Goal: Information Seeking & Learning: Learn about a topic

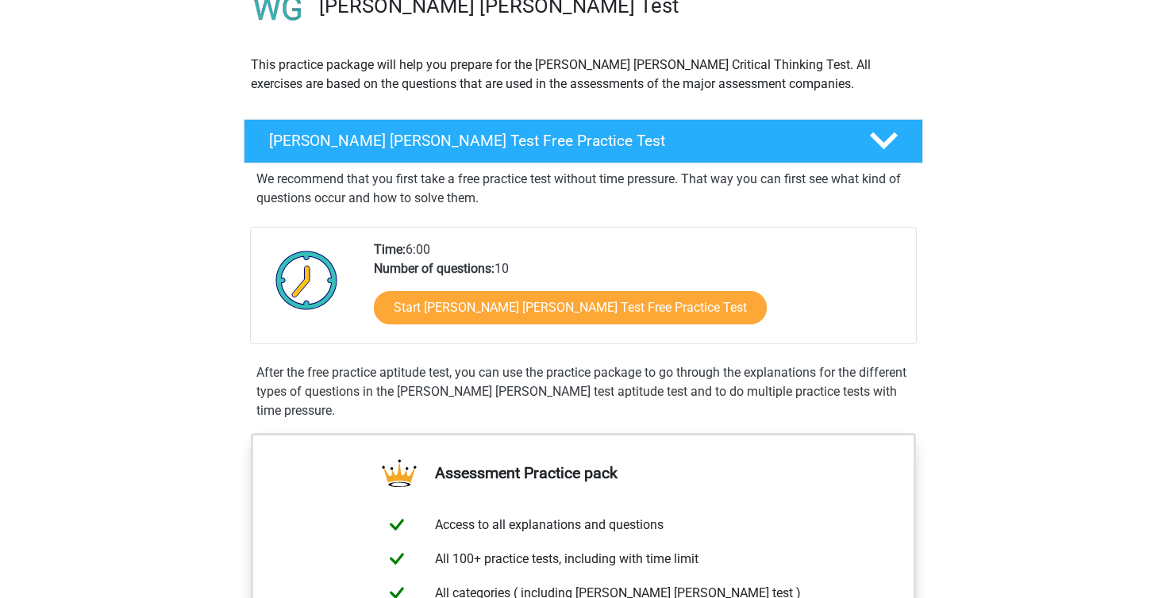
scroll to position [146, 0]
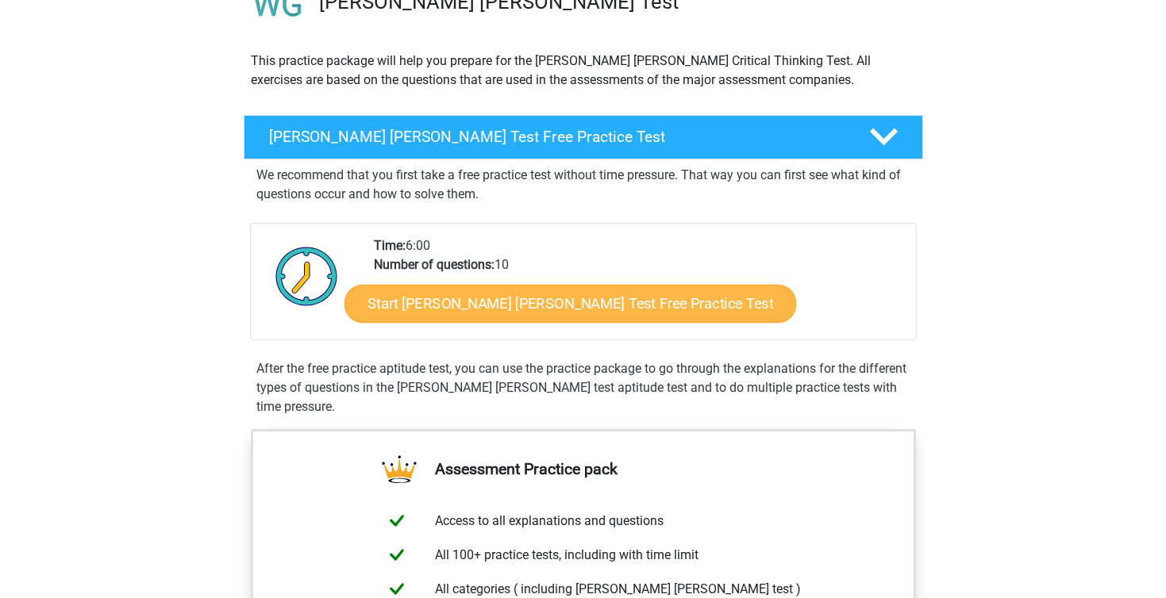
click at [482, 317] on link "Start Watson Glaser Test Free Practice Test" at bounding box center [570, 304] width 452 height 38
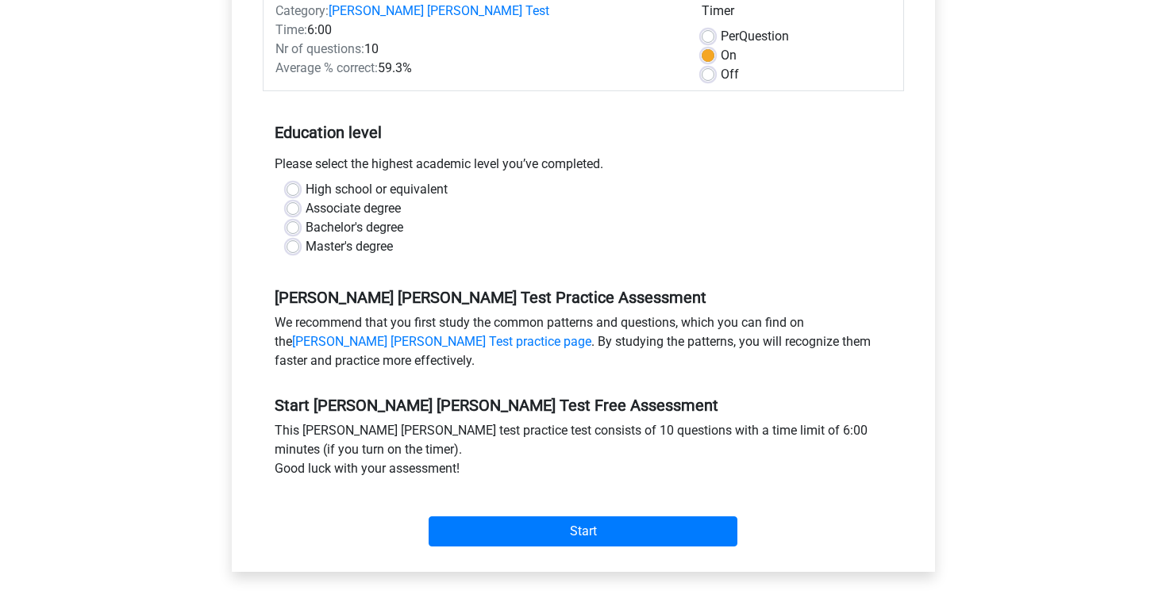
scroll to position [249, 0]
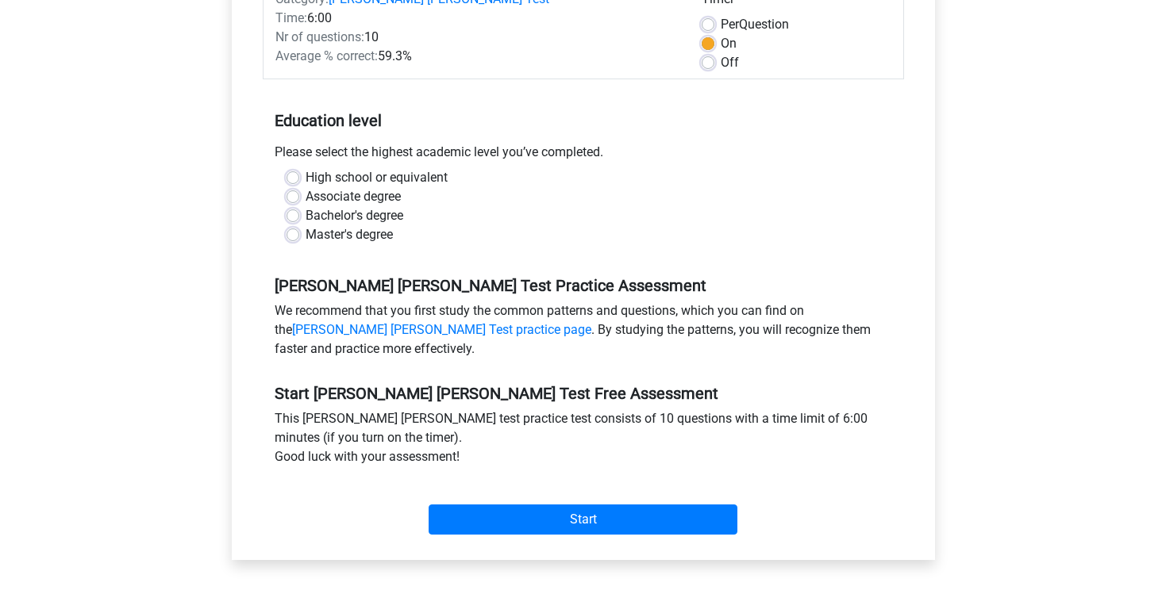
click at [306, 206] on label "Bachelor's degree" at bounding box center [355, 215] width 98 height 19
click at [294, 206] on input "Bachelor's degree" at bounding box center [293, 214] width 13 height 16
radio input "true"
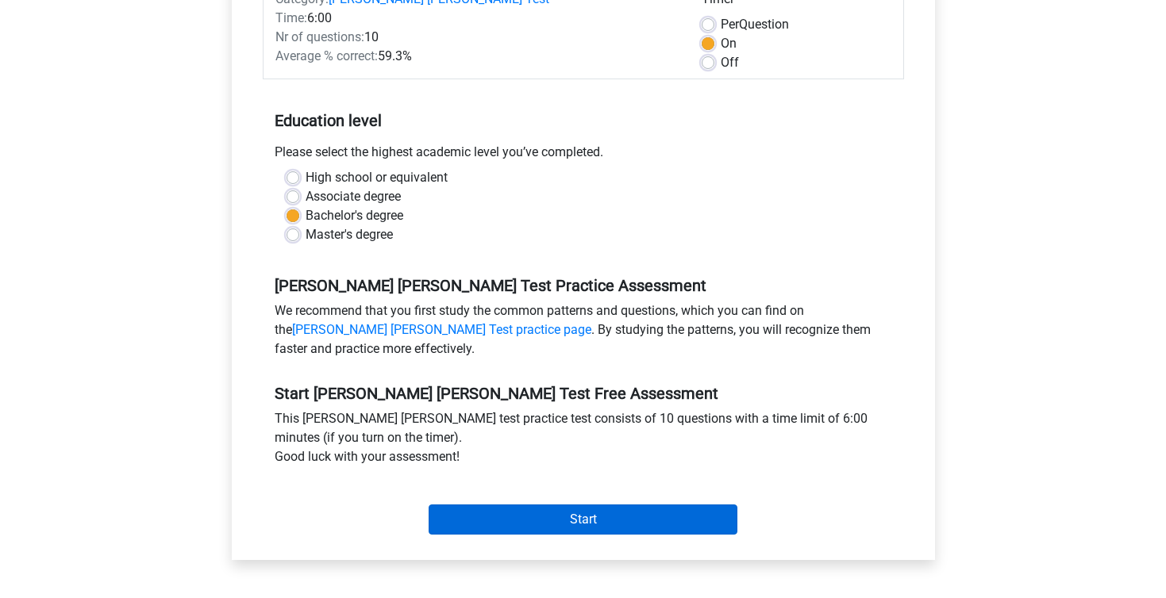
click at [556, 505] on input "Start" at bounding box center [583, 520] width 309 height 30
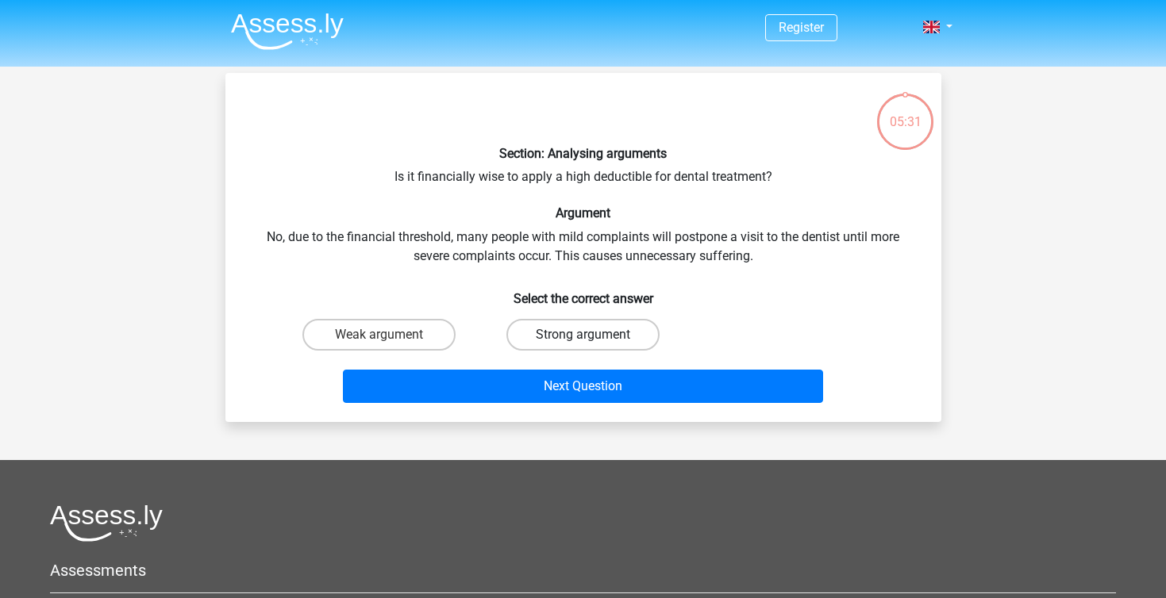
click at [588, 326] on label "Strong argument" at bounding box center [582, 335] width 153 height 32
click at [588, 335] on input "Strong argument" at bounding box center [588, 340] width 10 height 10
radio input "true"
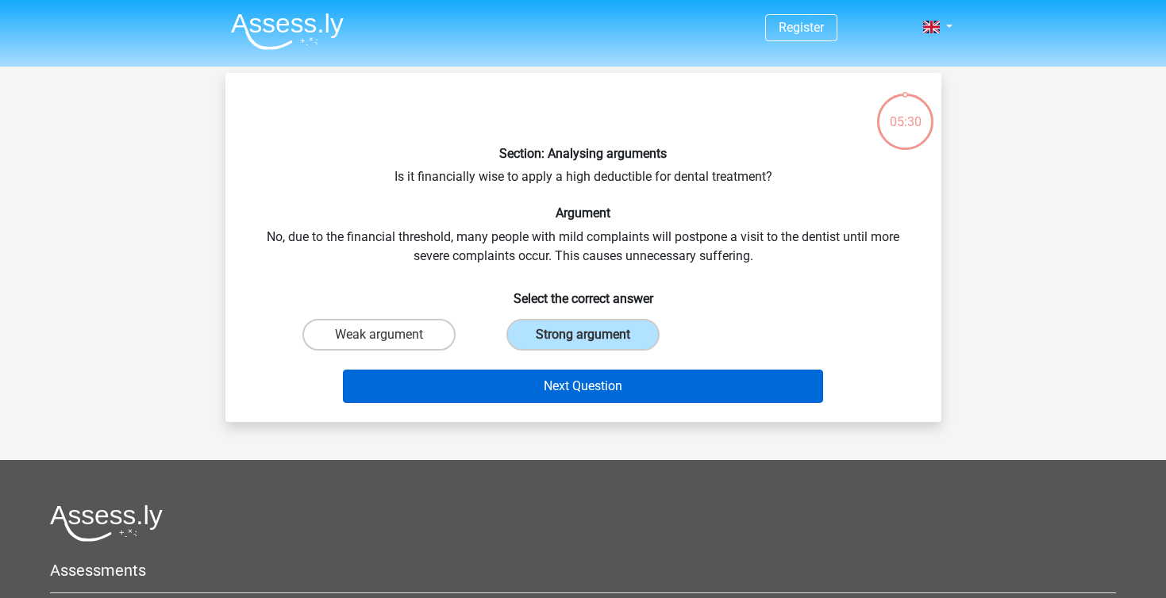
click at [589, 381] on button "Next Question" at bounding box center [583, 386] width 480 height 33
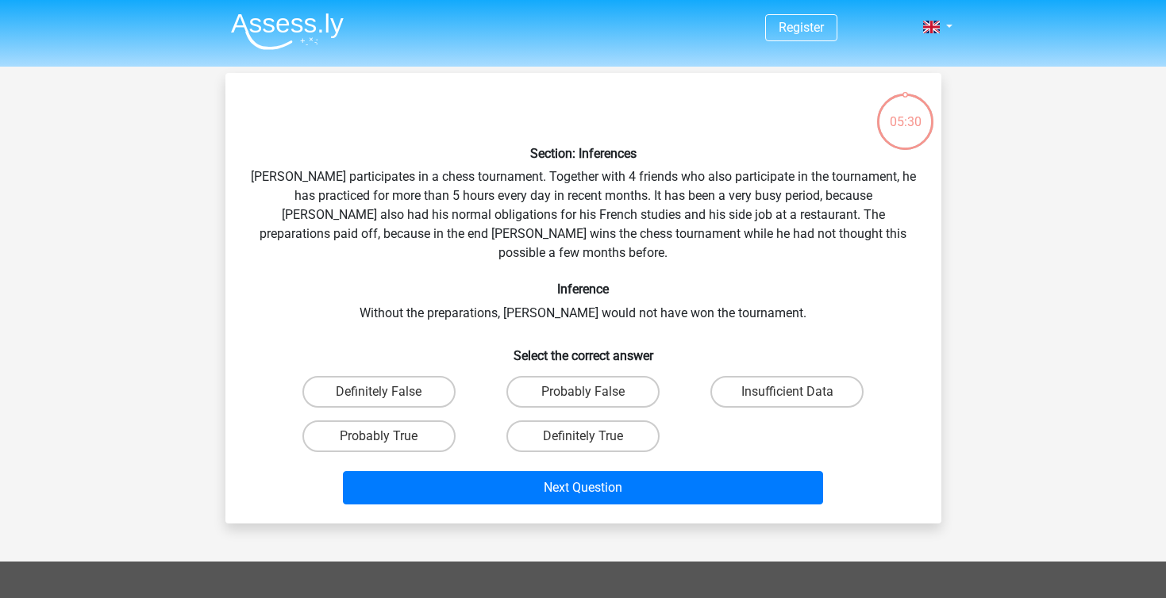
scroll to position [73, 0]
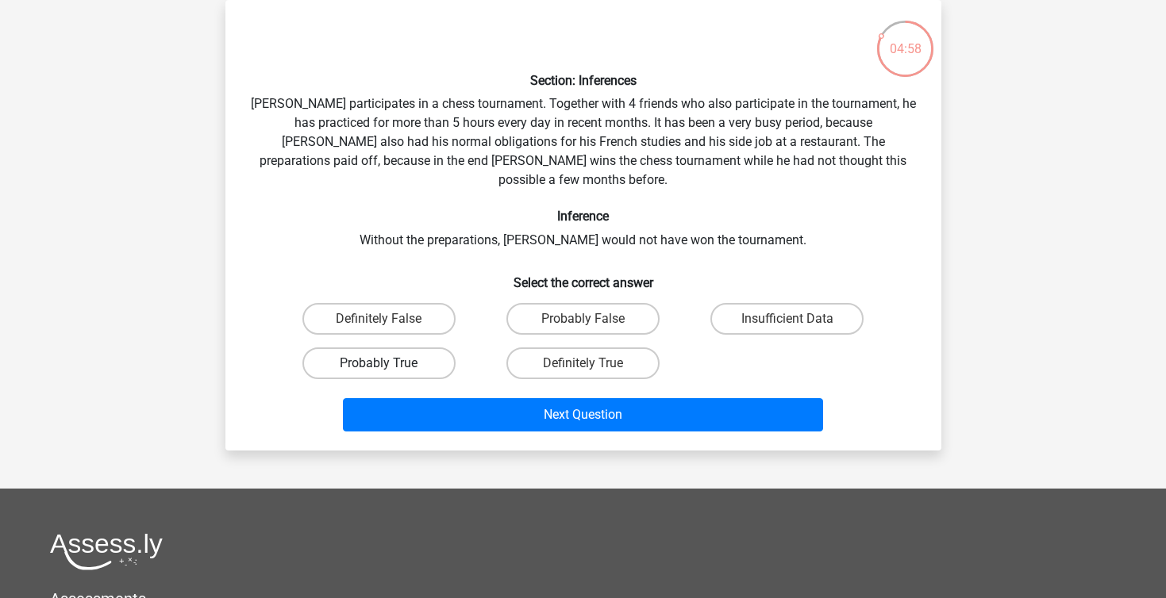
click at [438, 348] on label "Probably True" at bounding box center [378, 364] width 153 height 32
click at [389, 364] on input "Probably True" at bounding box center [384, 369] width 10 height 10
radio input "true"
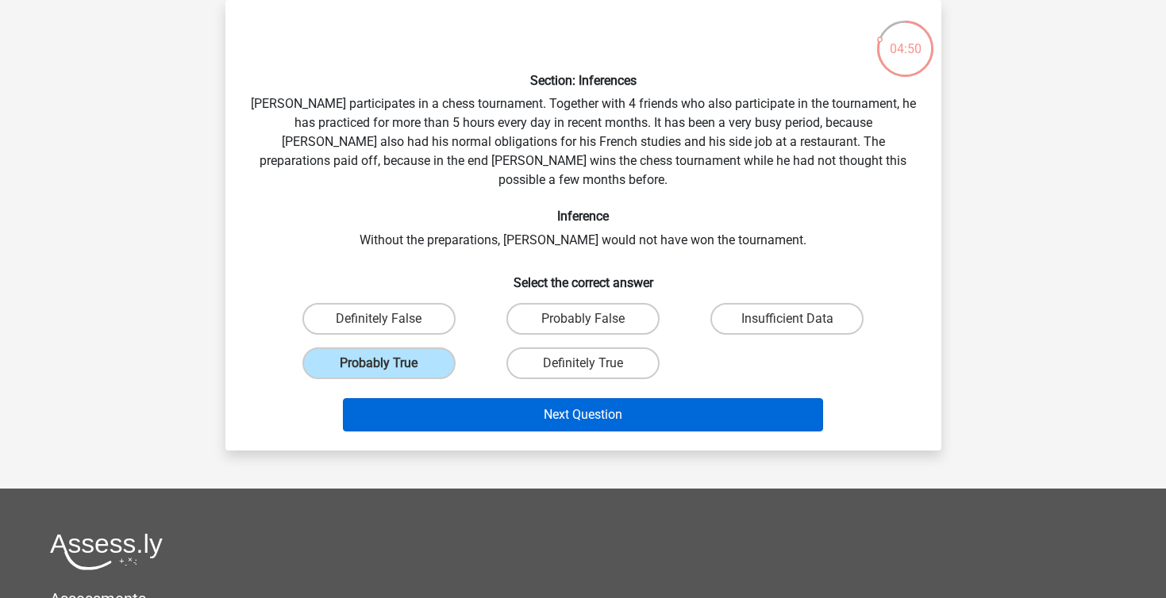
click at [549, 403] on button "Next Question" at bounding box center [583, 414] width 480 height 33
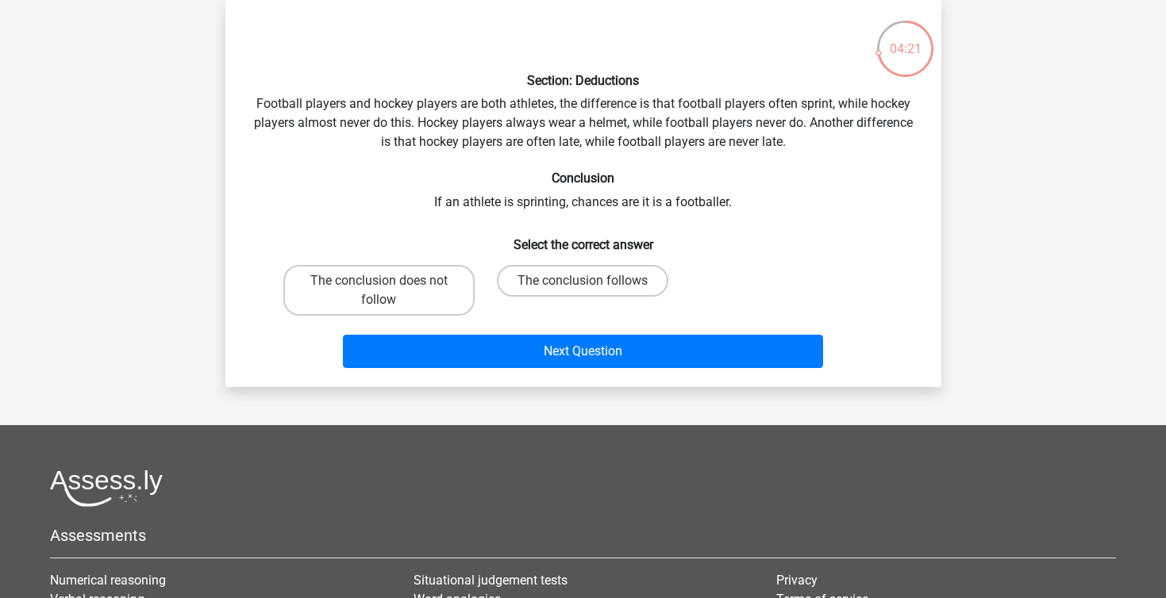
click at [586, 287] on input "The conclusion follows" at bounding box center [588, 286] width 10 height 10
radio input "true"
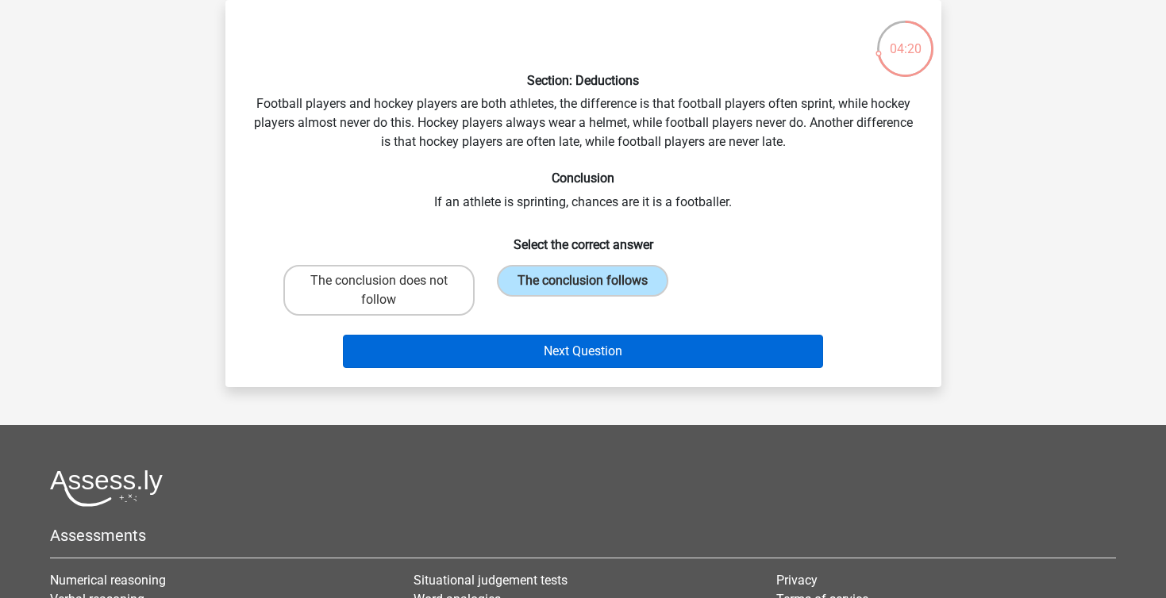
click at [583, 349] on button "Next Question" at bounding box center [583, 351] width 480 height 33
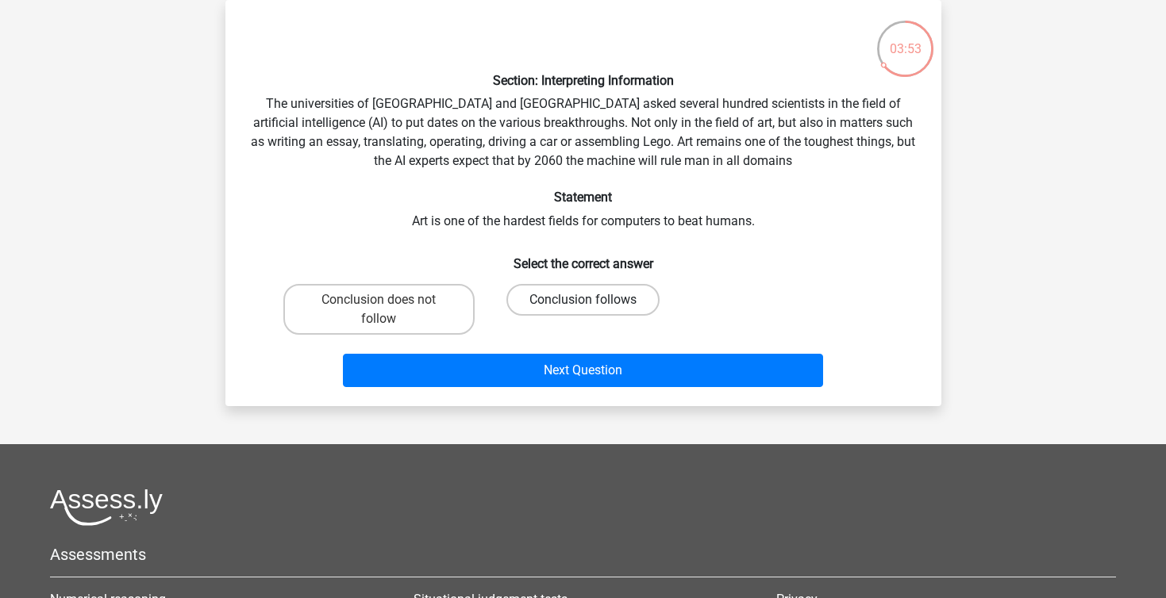
click at [586, 298] on label "Conclusion follows" at bounding box center [582, 300] width 153 height 32
click at [586, 300] on input "Conclusion follows" at bounding box center [588, 305] width 10 height 10
radio input "true"
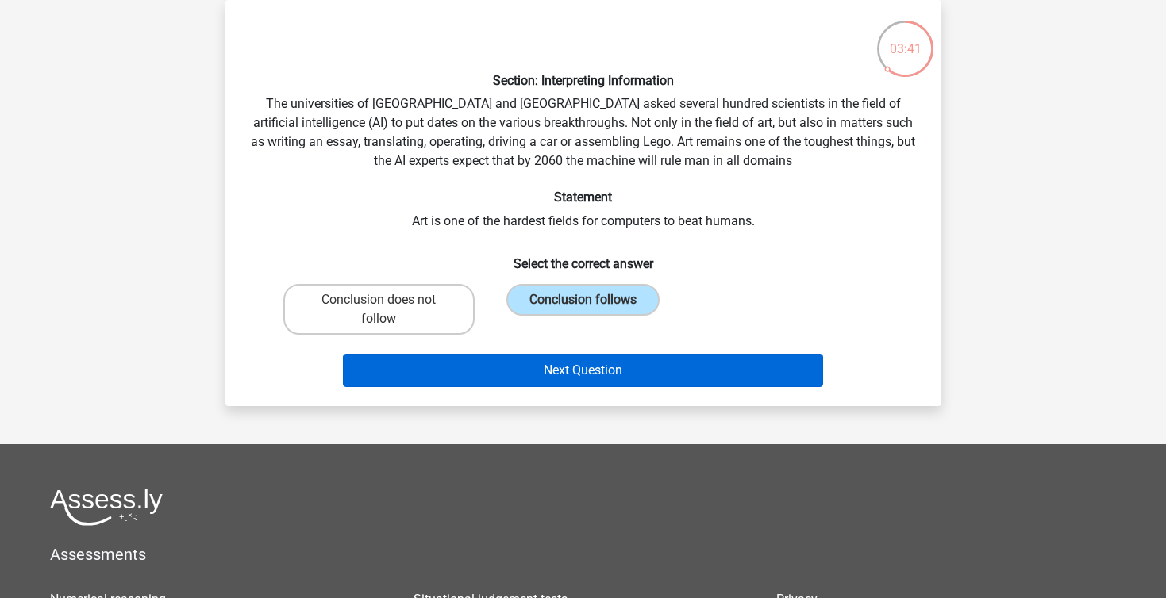
click at [570, 363] on button "Next Question" at bounding box center [583, 370] width 480 height 33
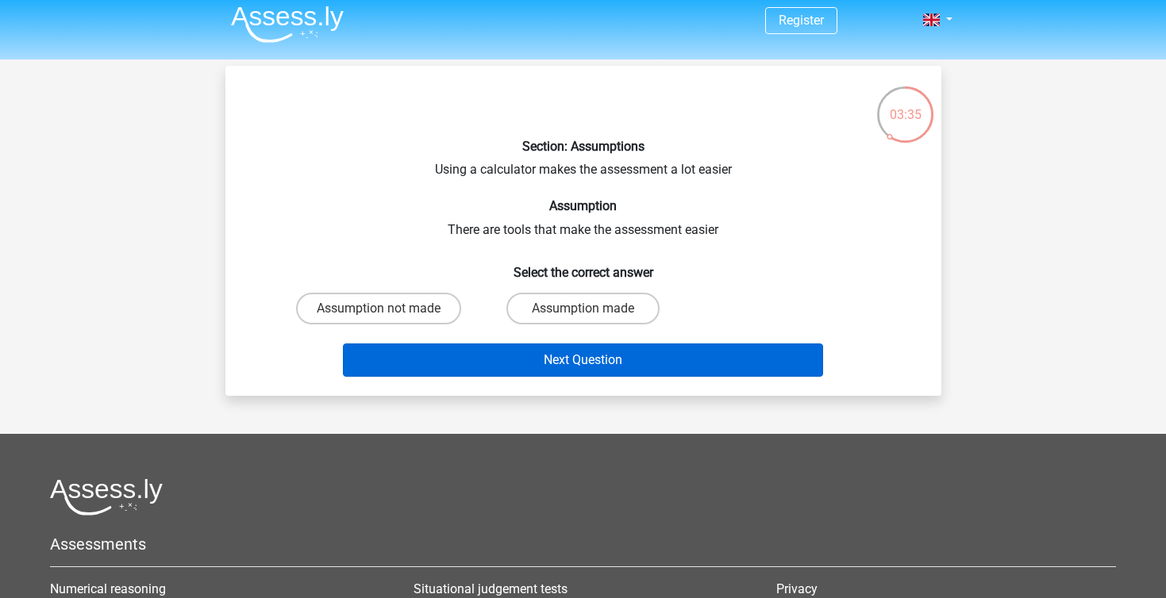
scroll to position [7, 0]
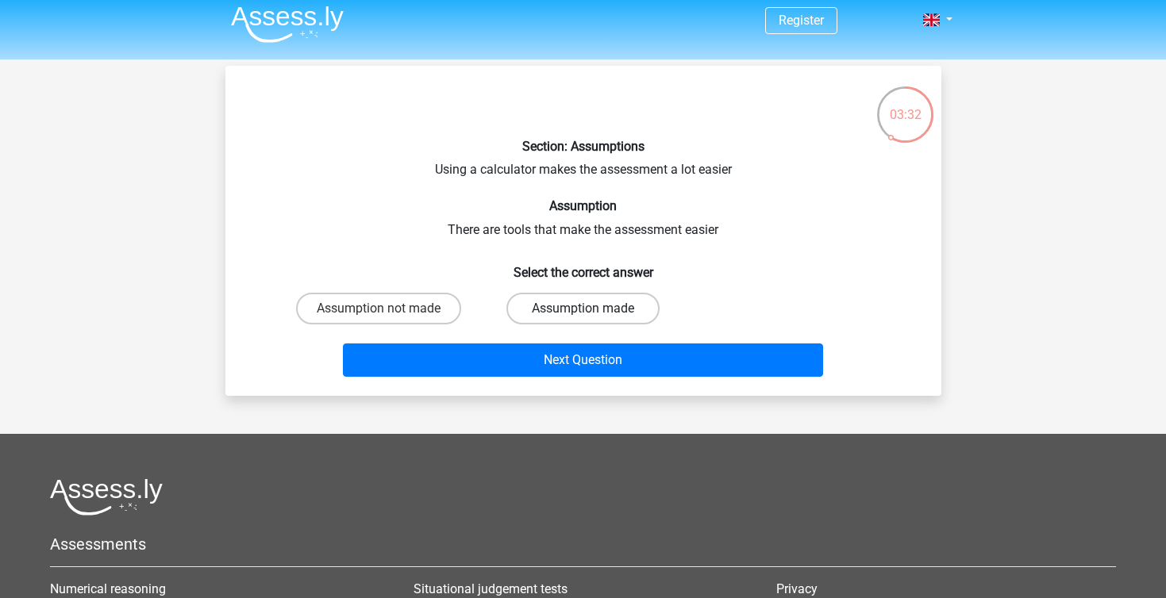
click at [570, 307] on label "Assumption made" at bounding box center [582, 309] width 153 height 32
click at [583, 309] on input "Assumption made" at bounding box center [588, 314] width 10 height 10
radio input "true"
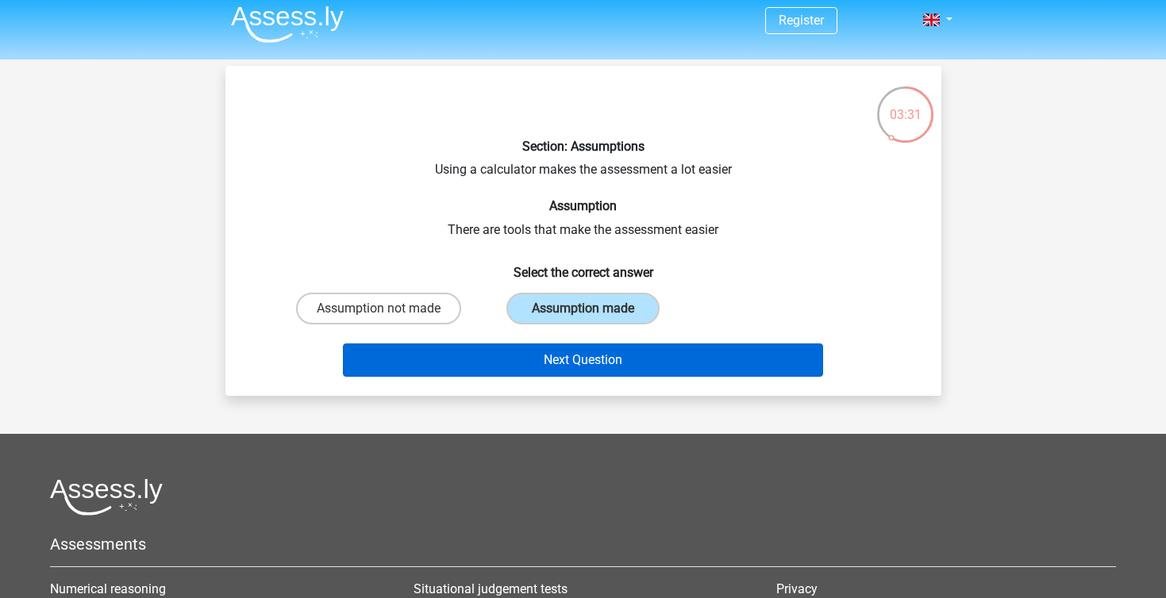
click at [577, 349] on button "Next Question" at bounding box center [583, 360] width 480 height 33
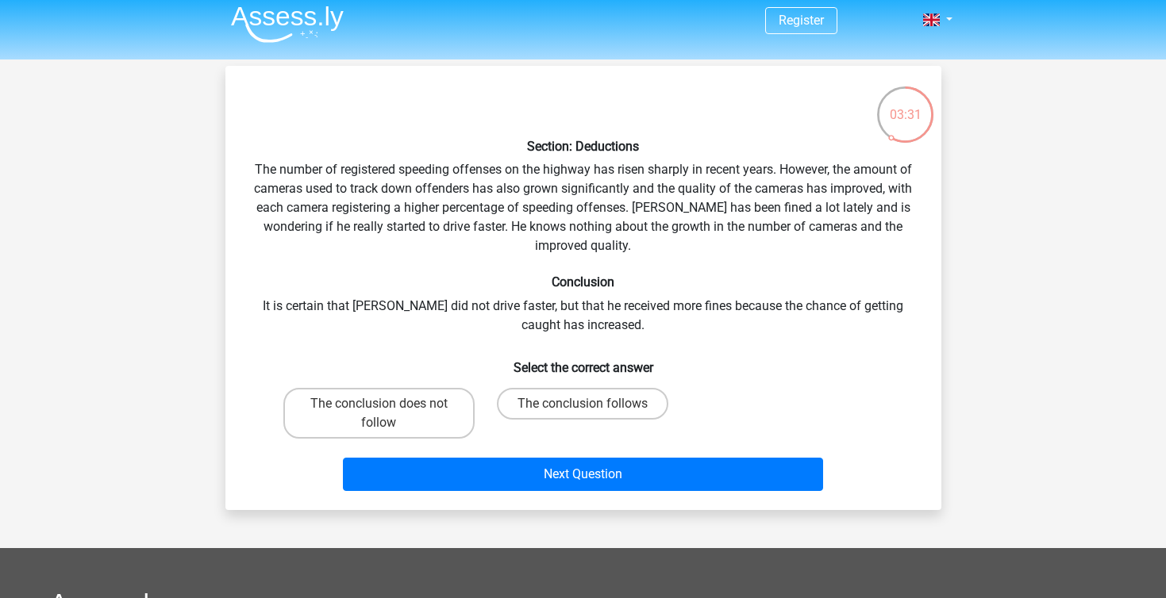
scroll to position [73, 0]
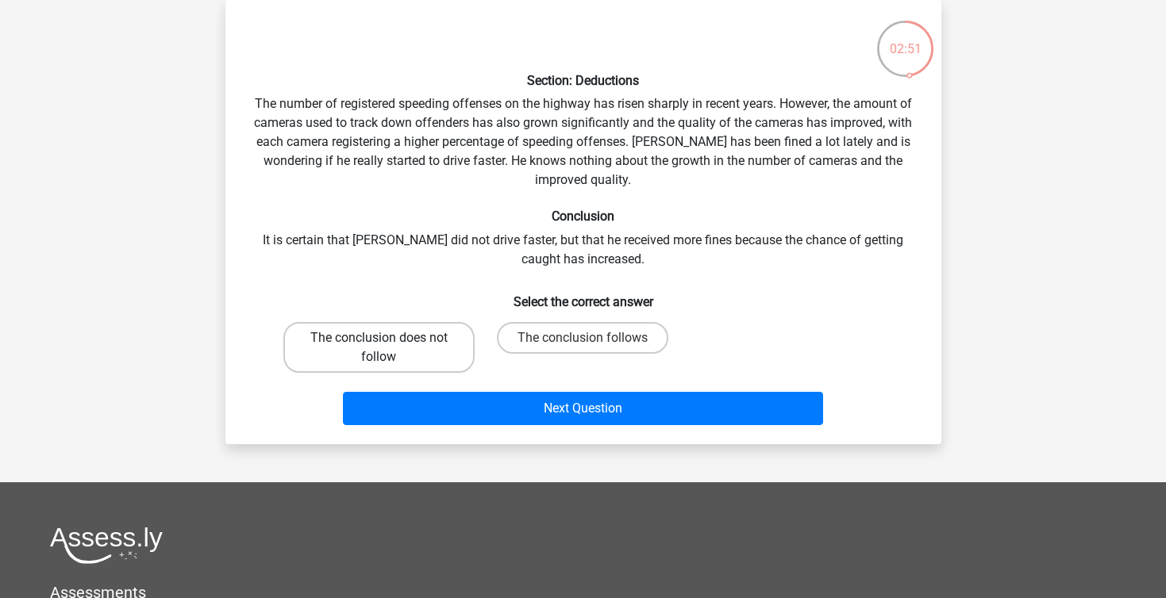
click at [415, 347] on label "The conclusion does not follow" at bounding box center [378, 347] width 191 height 51
click at [389, 347] on input "The conclusion does not follow" at bounding box center [384, 343] width 10 height 10
radio input "true"
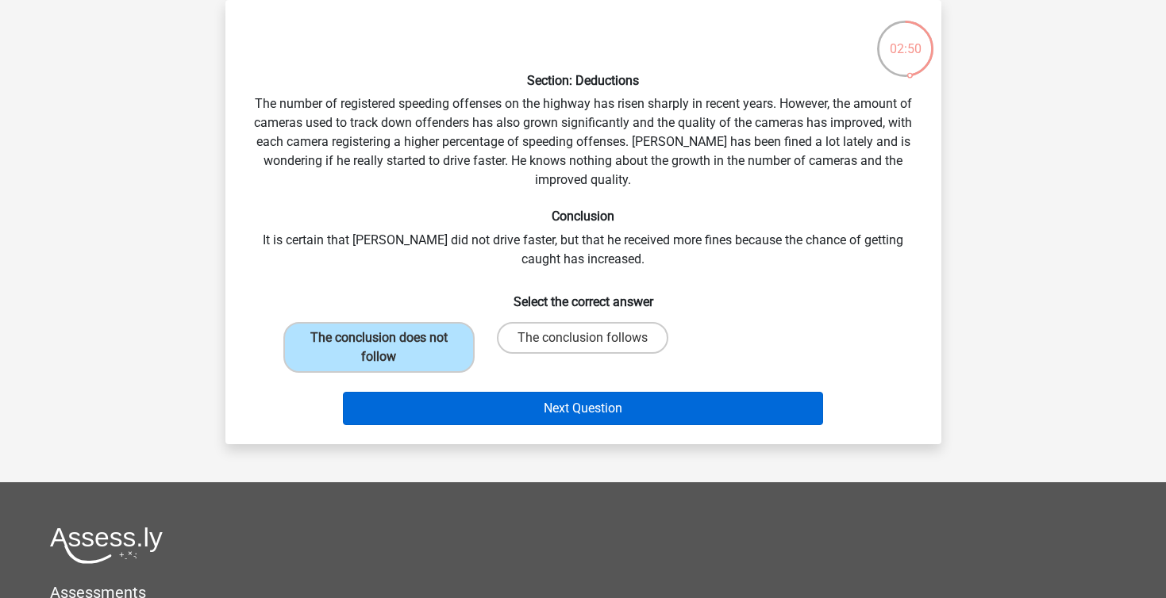
click at [602, 412] on button "Next Question" at bounding box center [583, 408] width 480 height 33
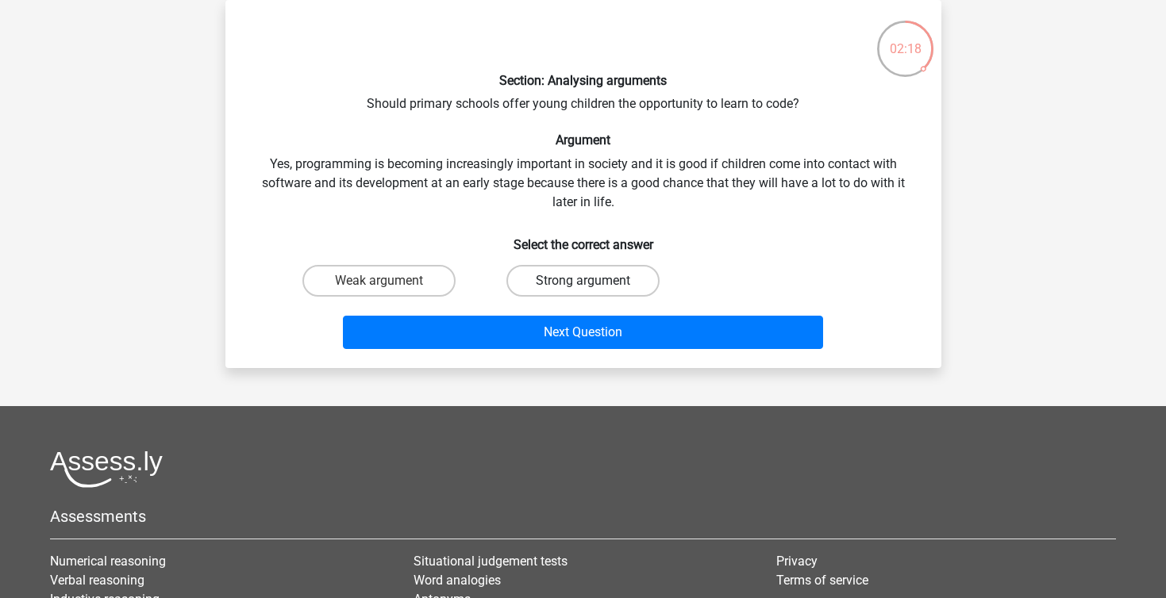
click at [581, 278] on label "Strong argument" at bounding box center [582, 281] width 153 height 32
click at [583, 281] on input "Strong argument" at bounding box center [588, 286] width 10 height 10
radio input "true"
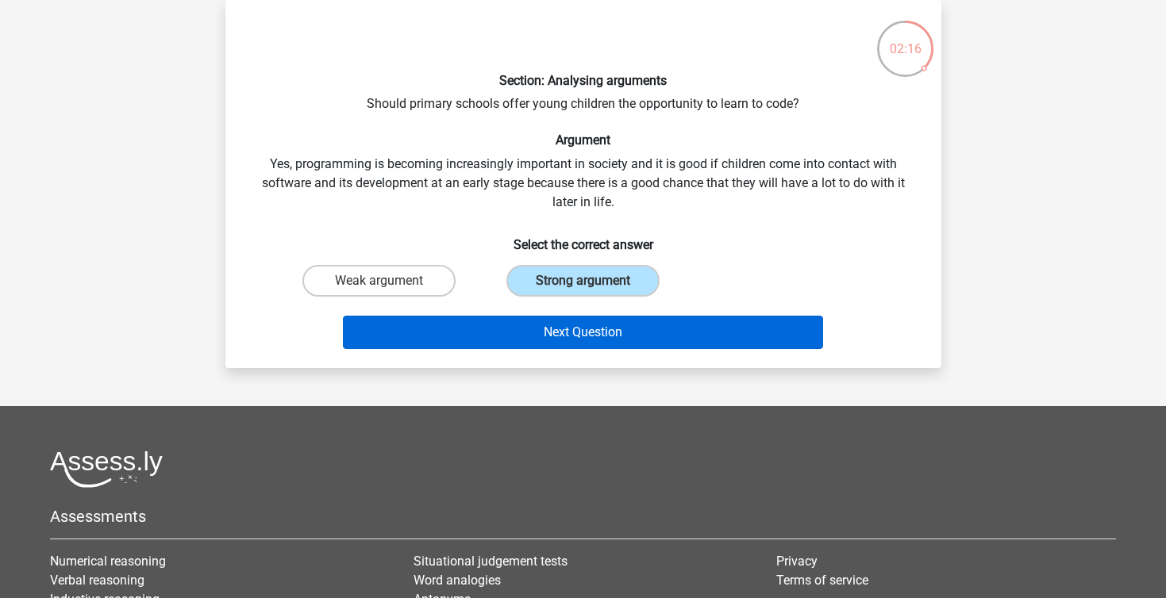
click at [575, 331] on button "Next Question" at bounding box center [583, 332] width 480 height 33
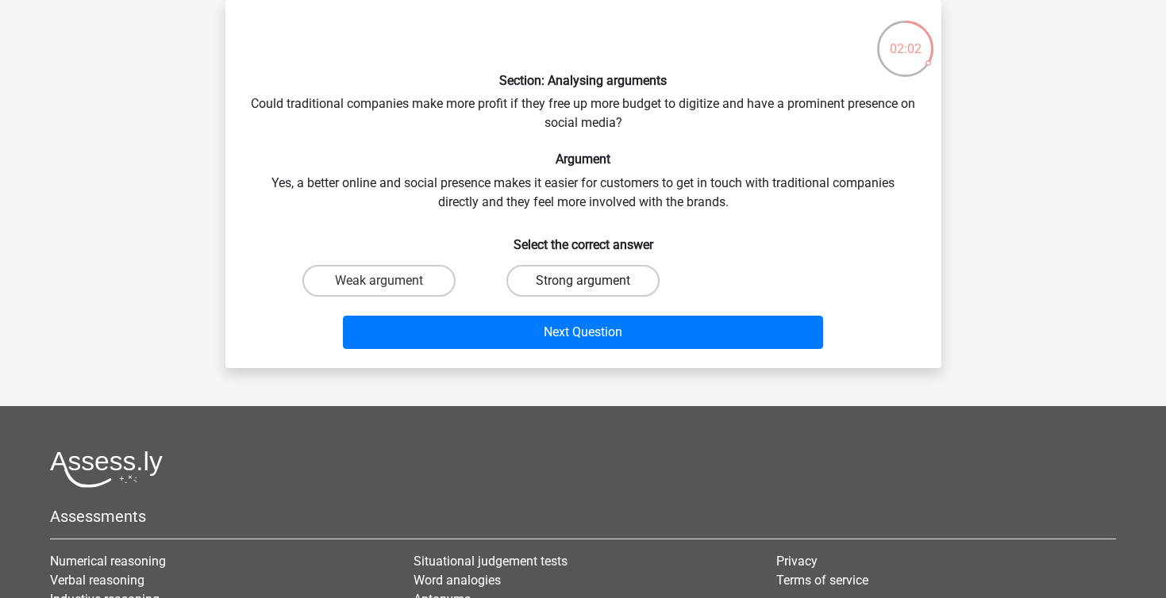
click at [583, 275] on label "Strong argument" at bounding box center [582, 281] width 153 height 32
click at [583, 281] on input "Strong argument" at bounding box center [588, 286] width 10 height 10
radio input "true"
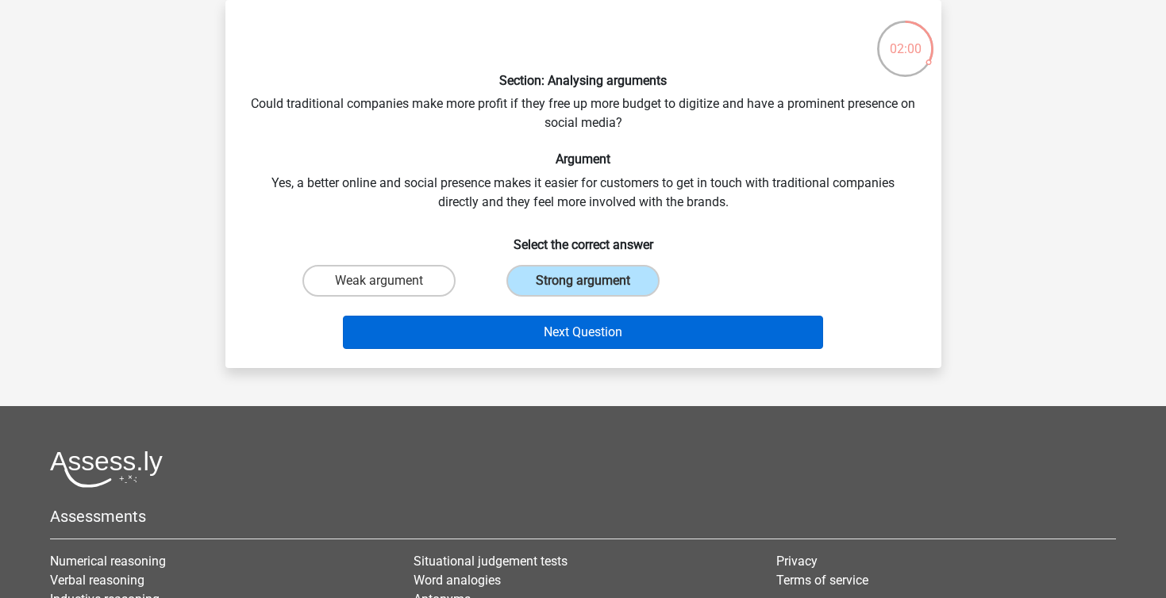
click at [577, 320] on button "Next Question" at bounding box center [583, 332] width 480 height 33
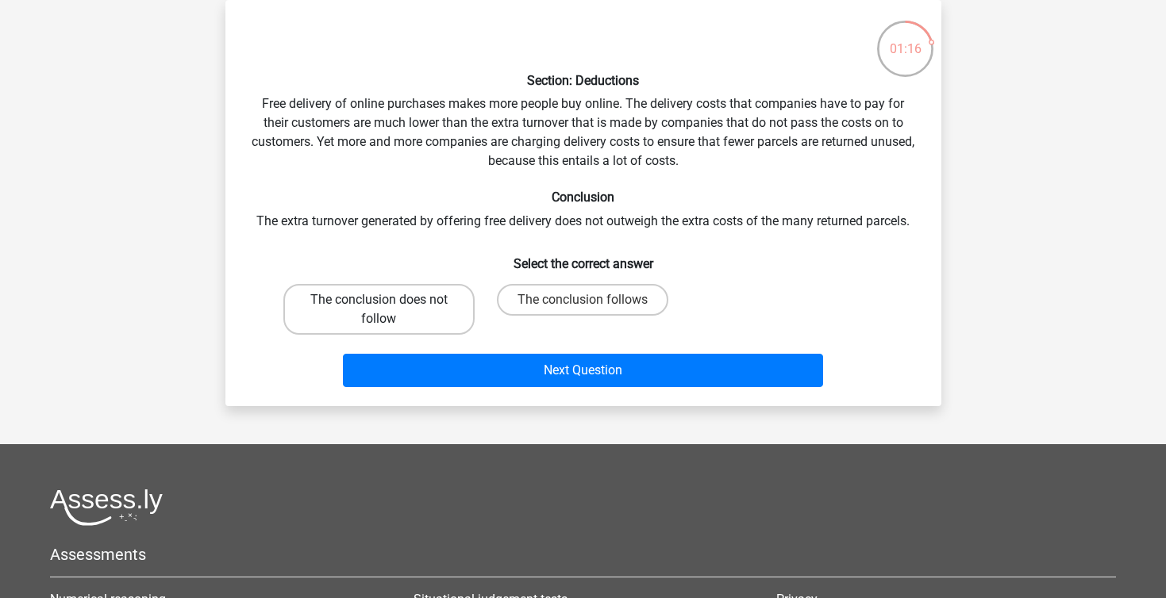
click at [403, 315] on label "The conclusion does not follow" at bounding box center [378, 309] width 191 height 51
click at [389, 310] on input "The conclusion does not follow" at bounding box center [384, 305] width 10 height 10
radio input "true"
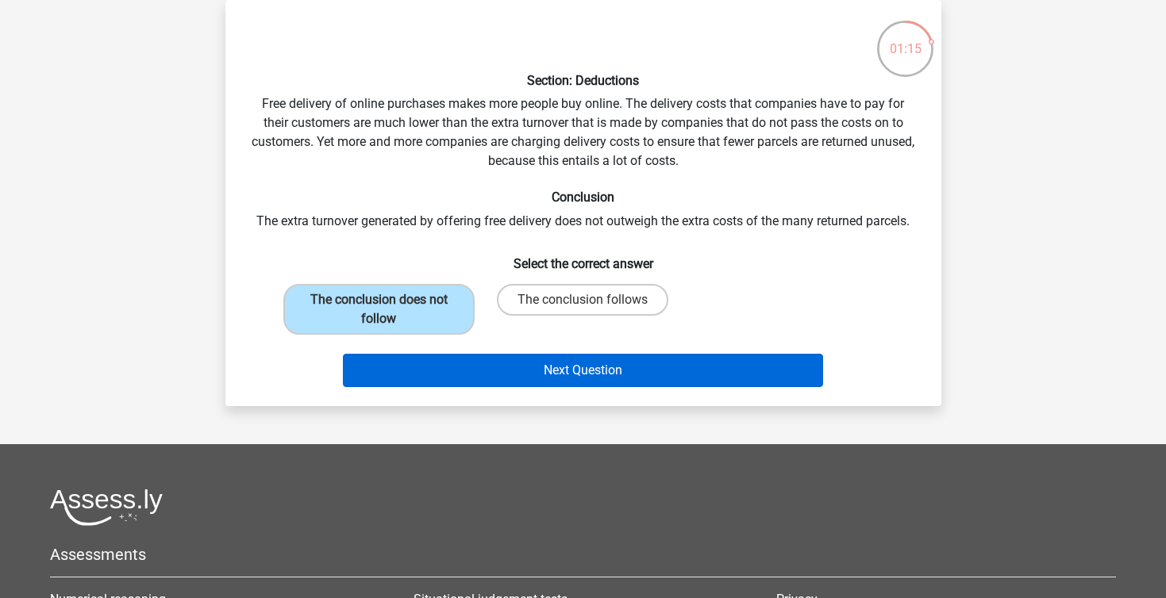
click at [603, 367] on button "Next Question" at bounding box center [583, 370] width 480 height 33
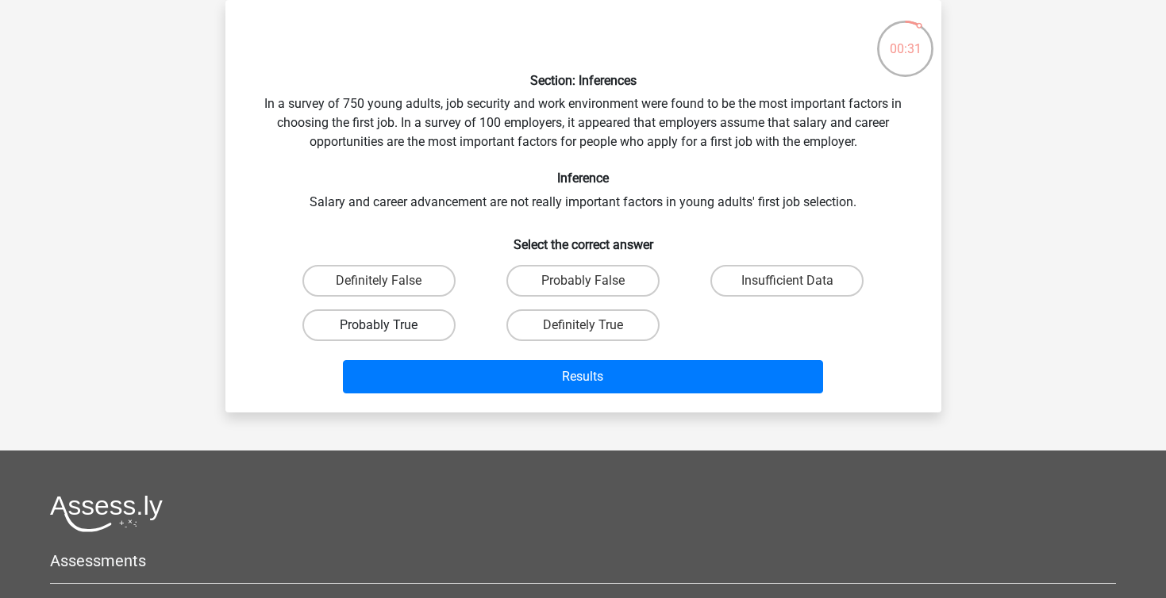
click at [429, 325] on label "Probably True" at bounding box center [378, 326] width 153 height 32
click at [389, 325] on input "Probably True" at bounding box center [384, 330] width 10 height 10
radio input "true"
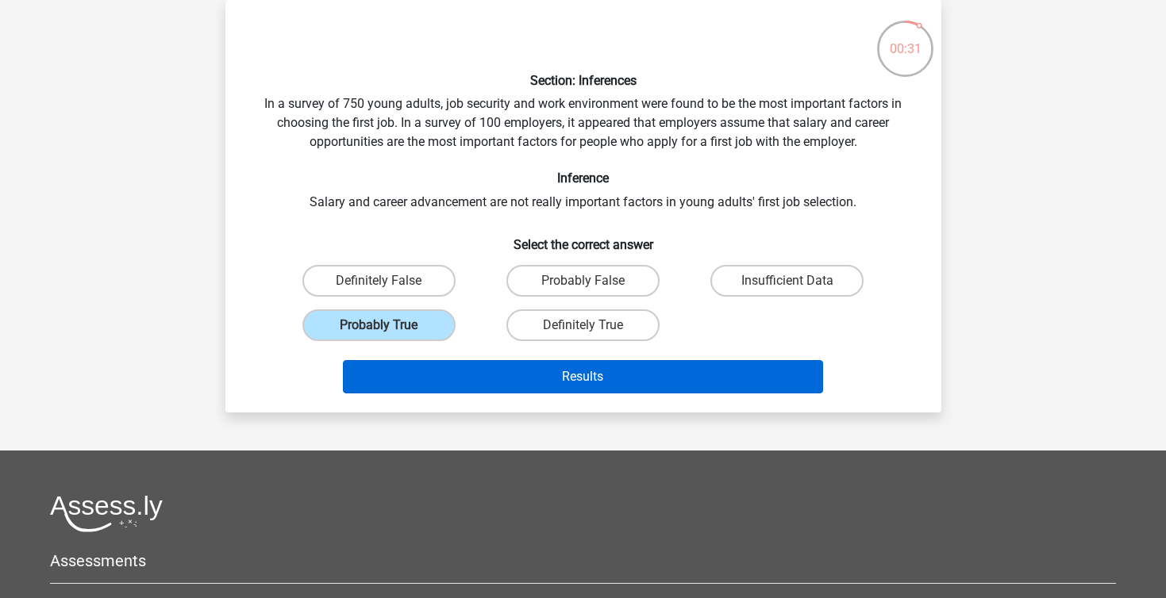
click at [556, 376] on button "Results" at bounding box center [583, 376] width 480 height 33
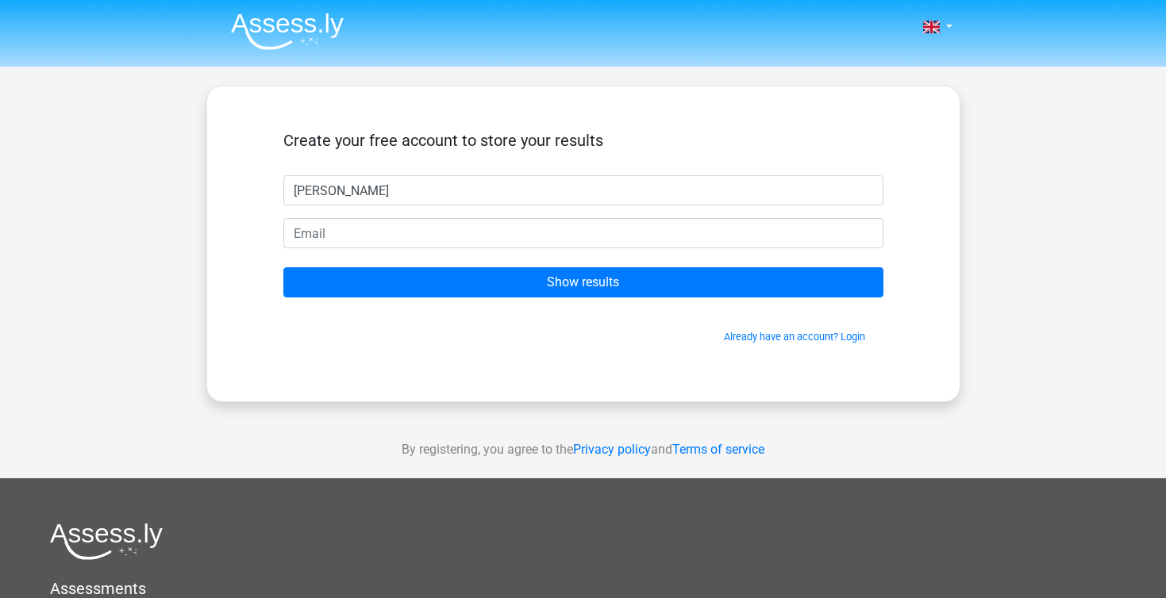
type input "[PERSON_NAME]"
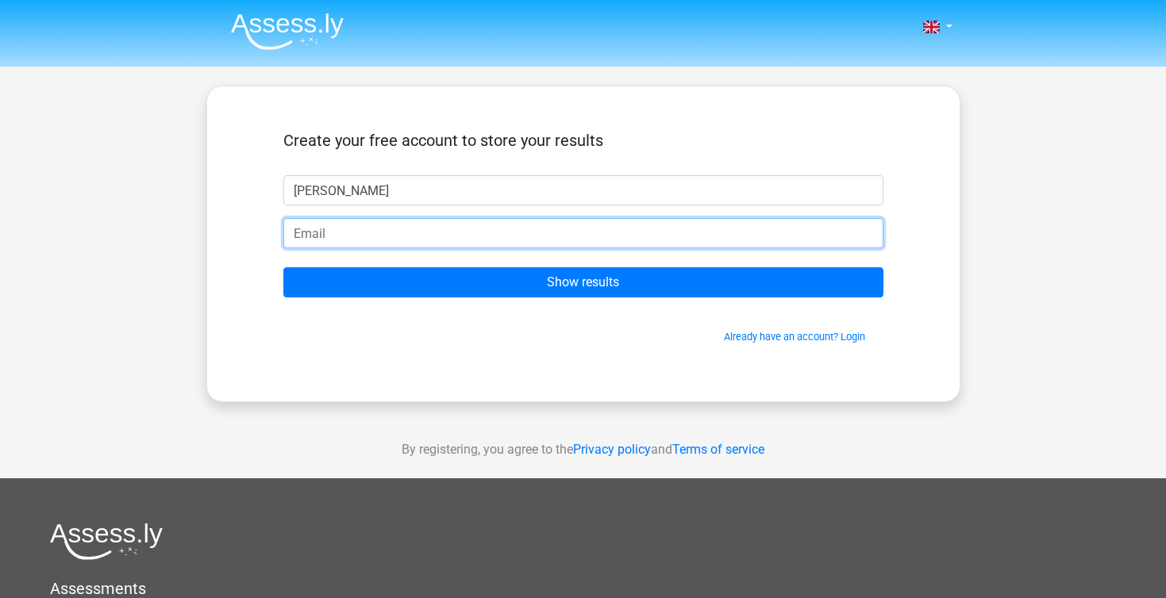
type input "[EMAIL_ADDRESS][DOMAIN_NAME]"
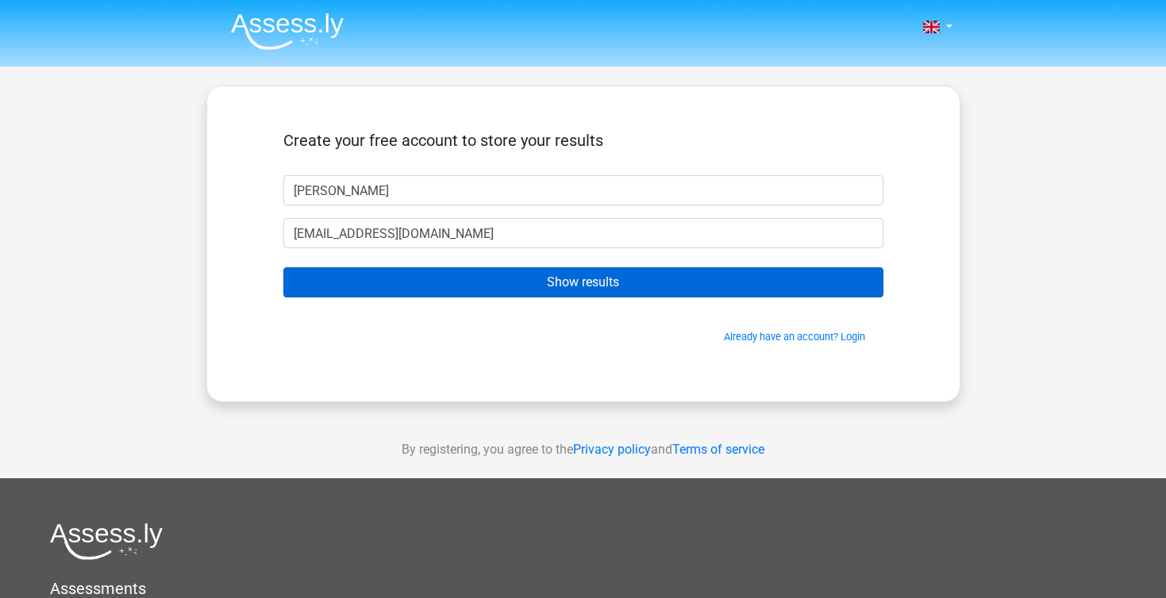
click at [554, 275] on input "Show results" at bounding box center [583, 282] width 600 height 30
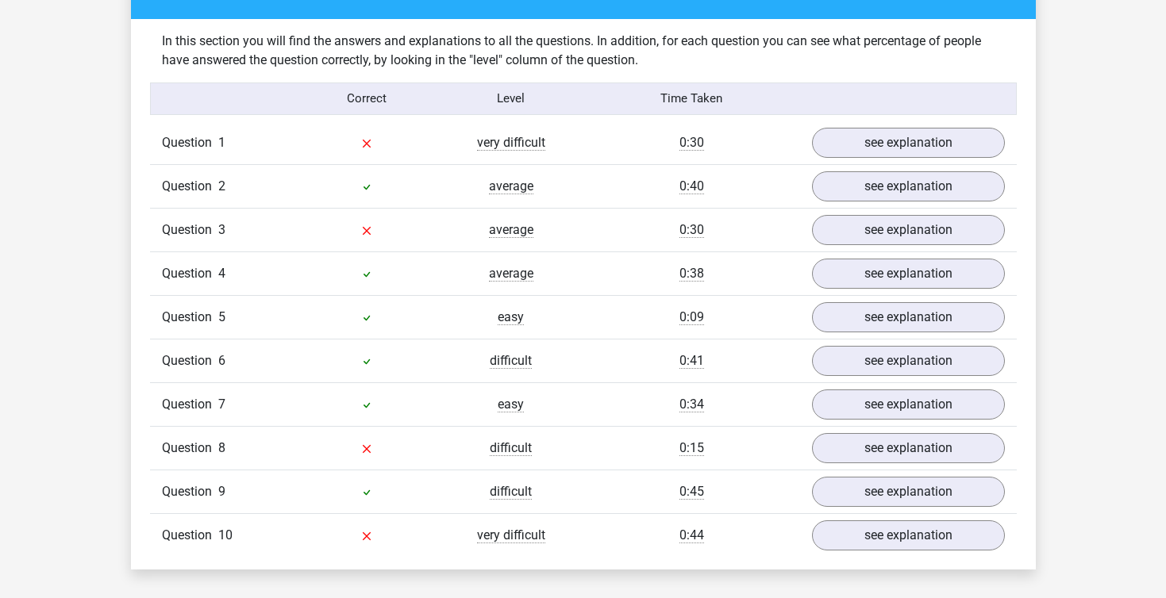
scroll to position [1225, 0]
click at [887, 130] on link "see explanation" at bounding box center [907, 142] width 221 height 35
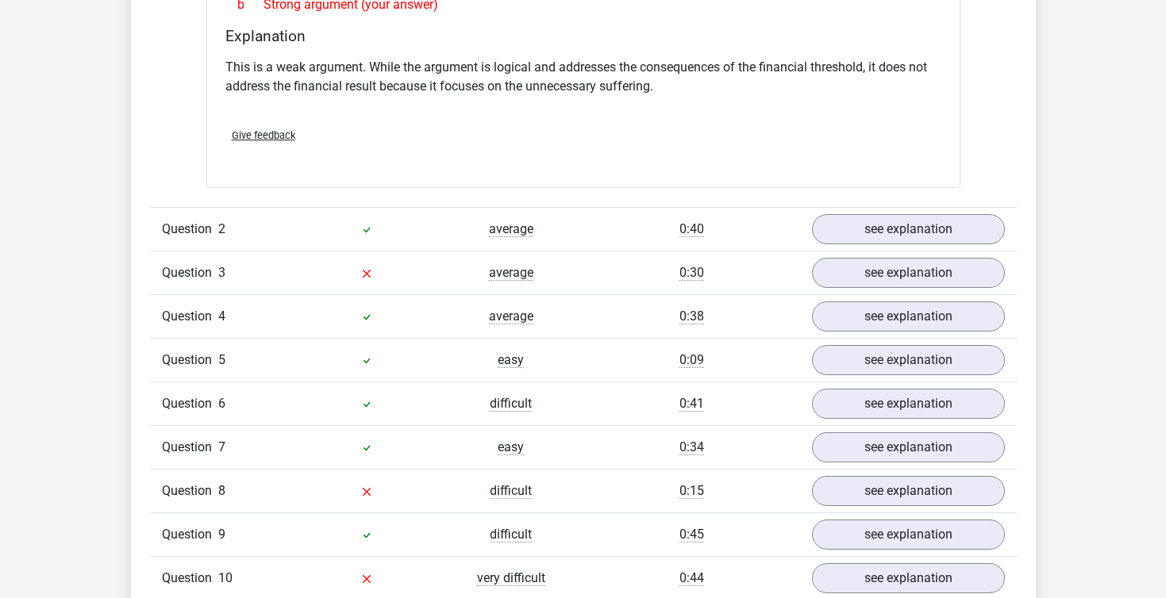
scroll to position [1603, 0]
click at [892, 218] on link "see explanation" at bounding box center [907, 230] width 221 height 35
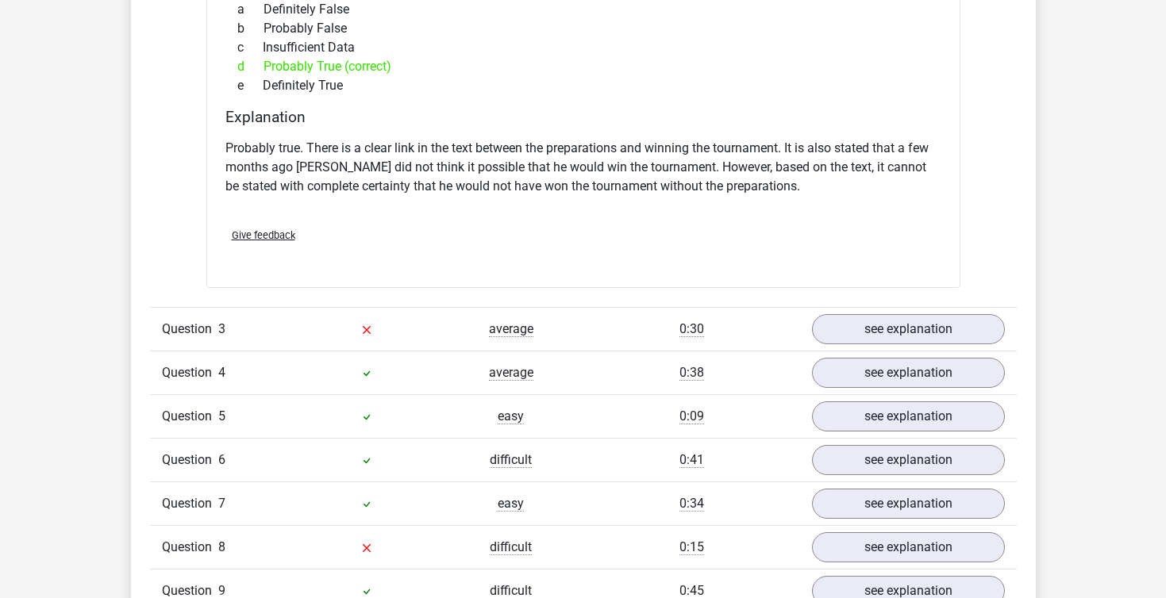
scroll to position [2104, 0]
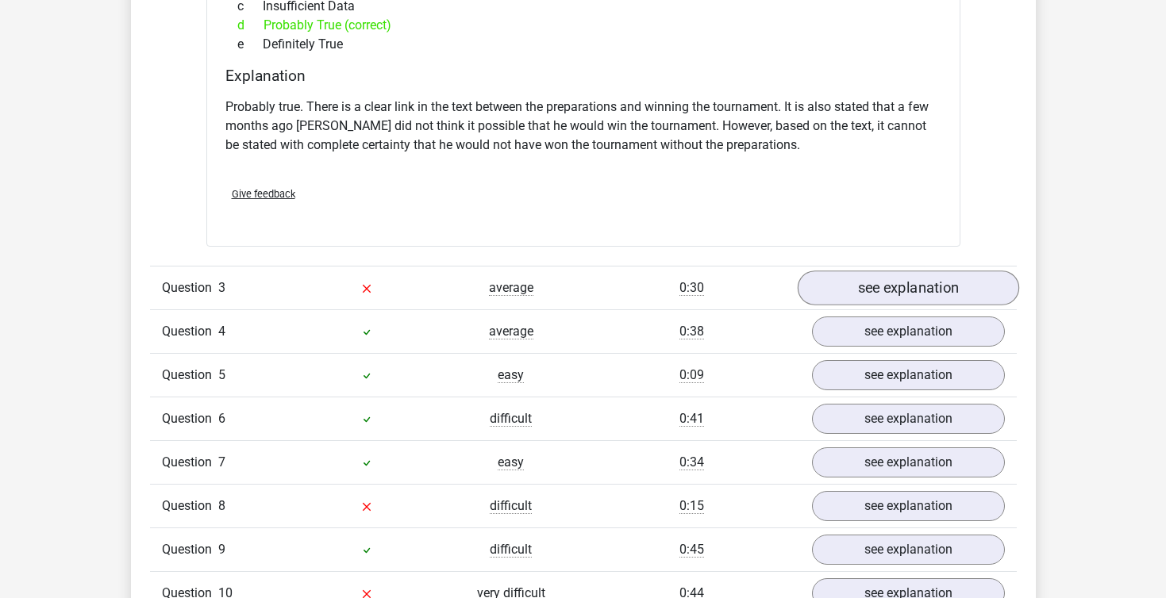
click at [941, 278] on link "see explanation" at bounding box center [907, 288] width 221 height 35
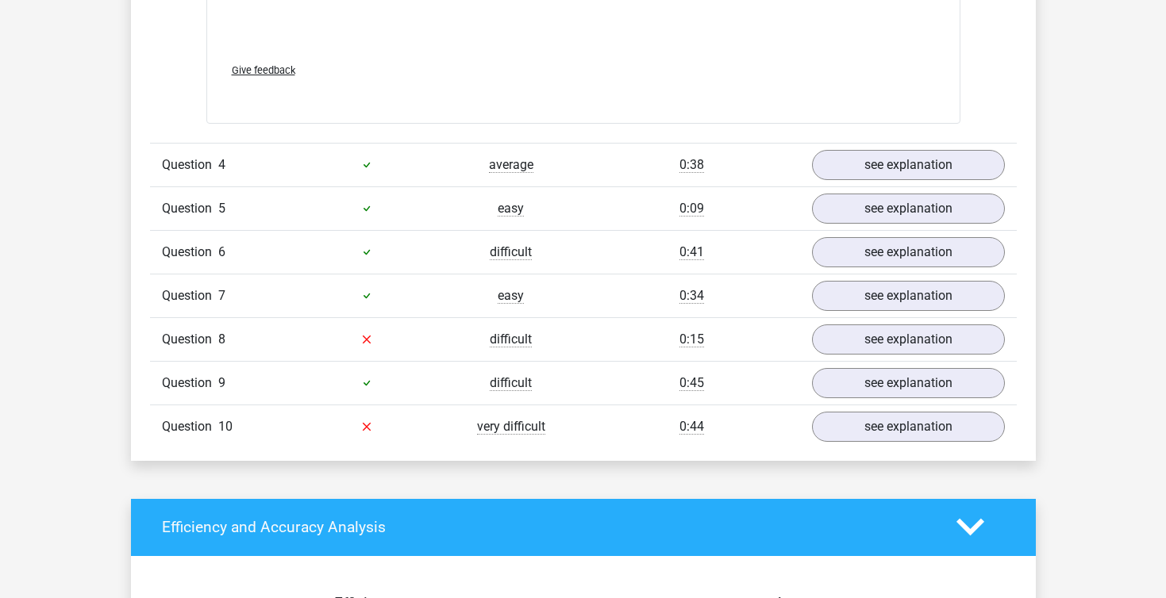
scroll to position [3126, 0]
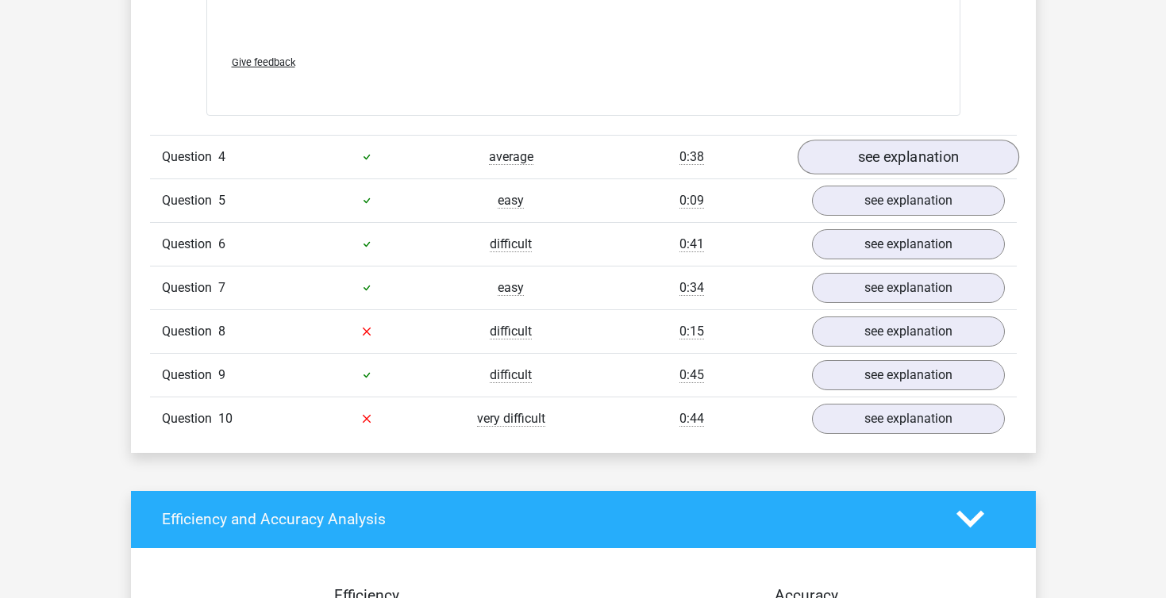
click at [930, 144] on link "see explanation" at bounding box center [907, 157] width 221 height 35
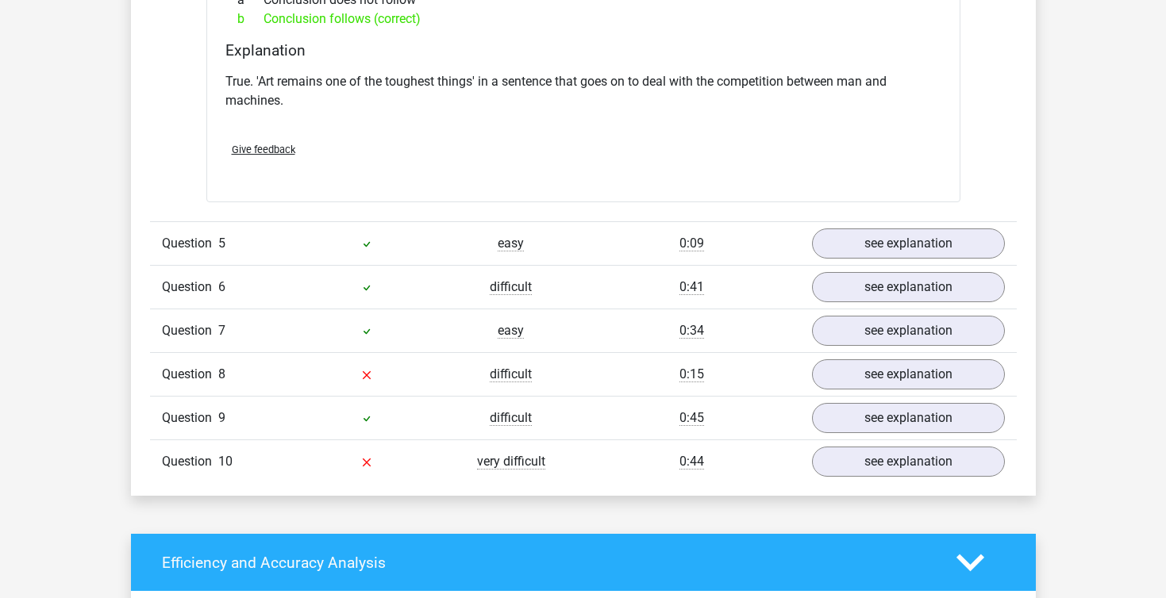
scroll to position [3523, 0]
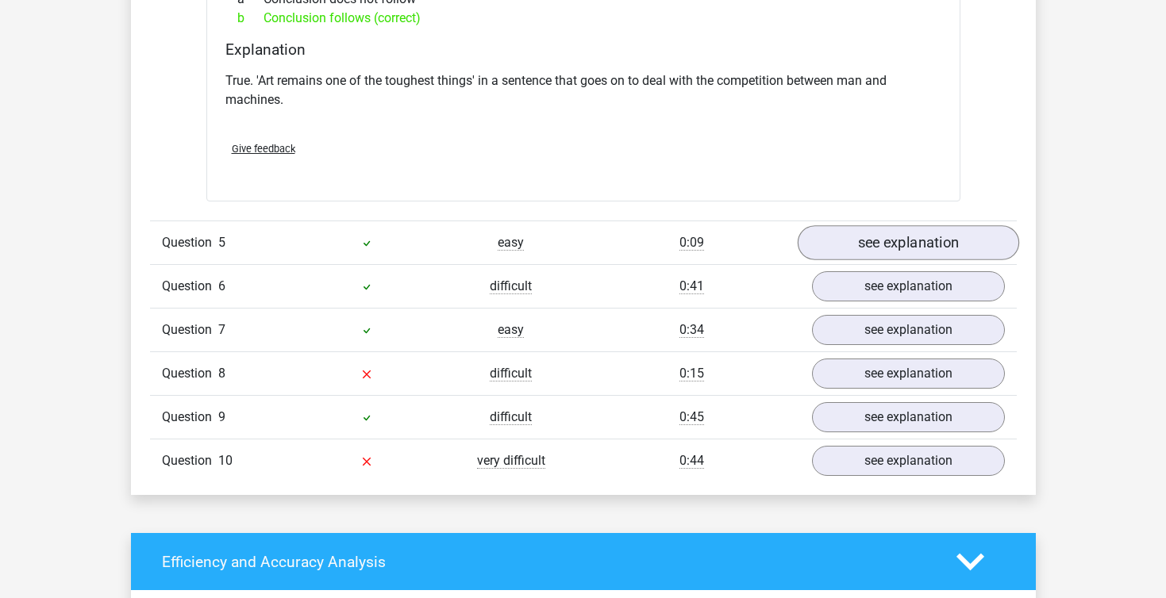
click at [945, 225] on link "see explanation" at bounding box center [907, 242] width 221 height 35
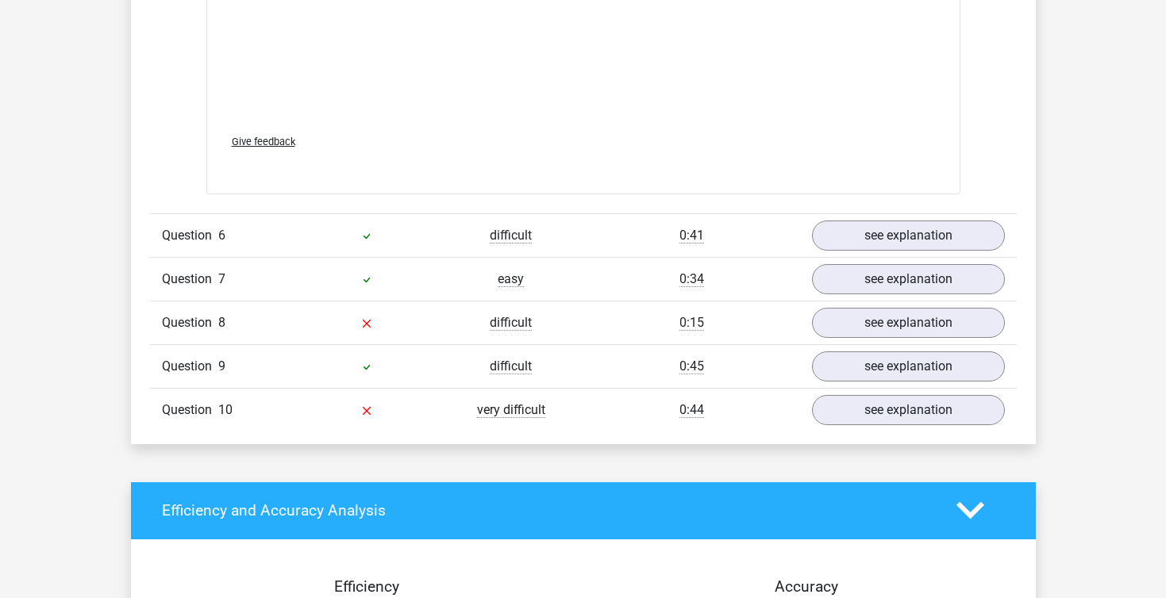
scroll to position [4410, 0]
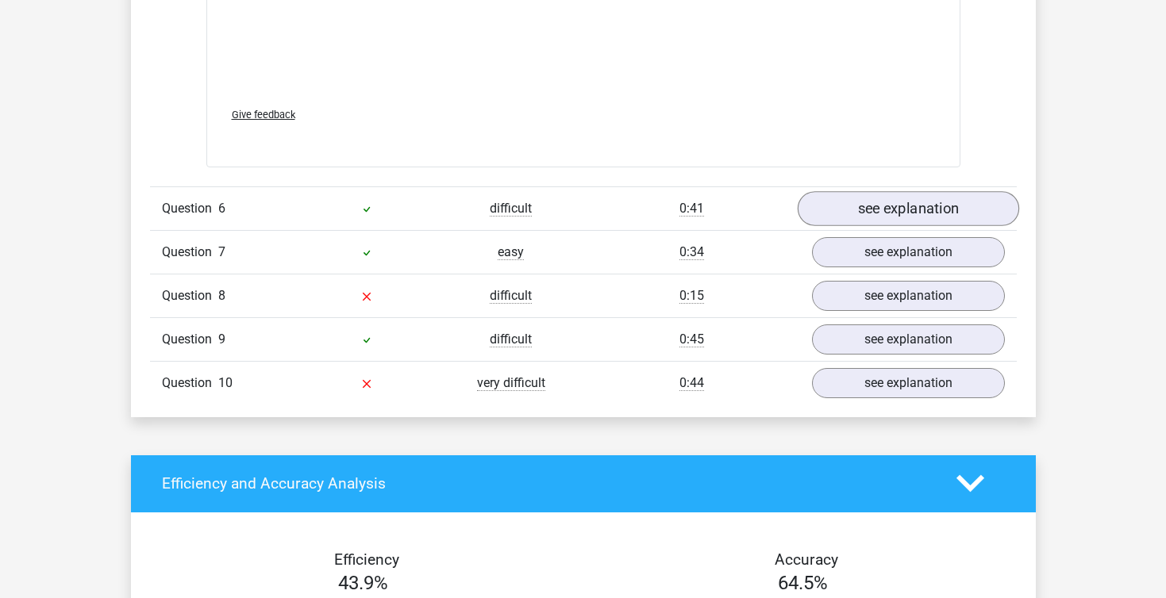
click at [854, 194] on link "see explanation" at bounding box center [907, 208] width 221 height 35
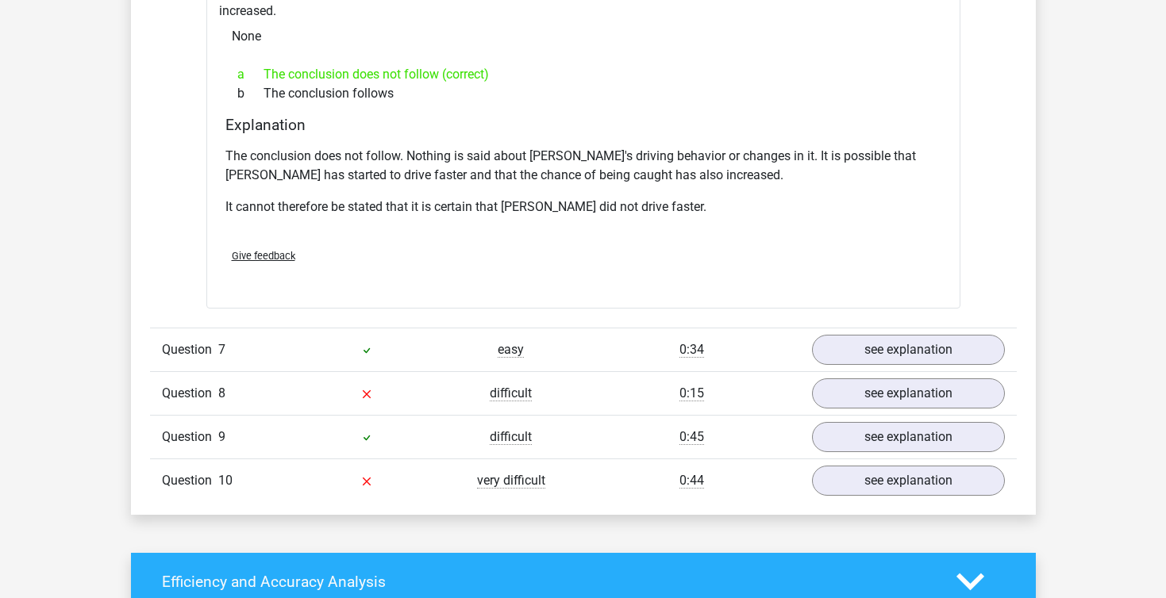
scroll to position [4843, 0]
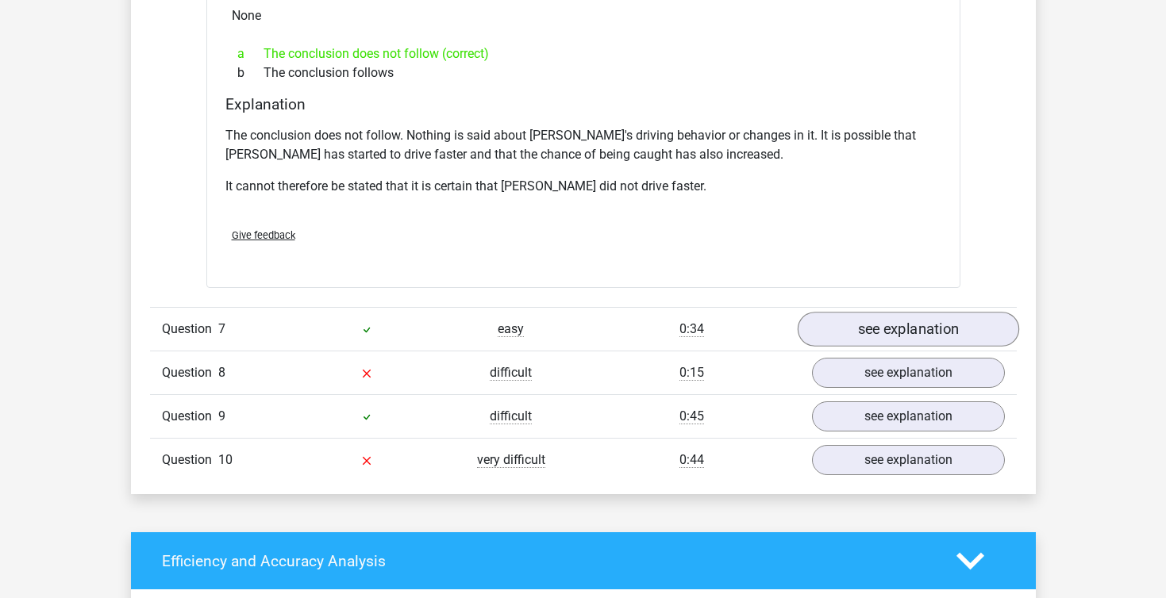
click at [869, 313] on link "see explanation" at bounding box center [907, 330] width 221 height 35
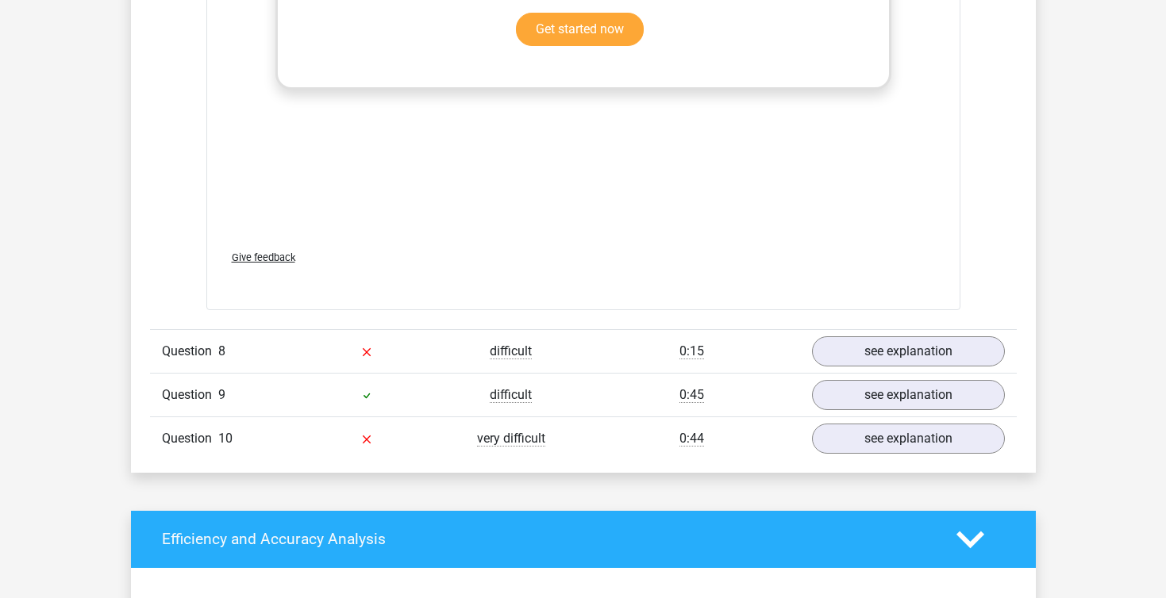
scroll to position [5728, 0]
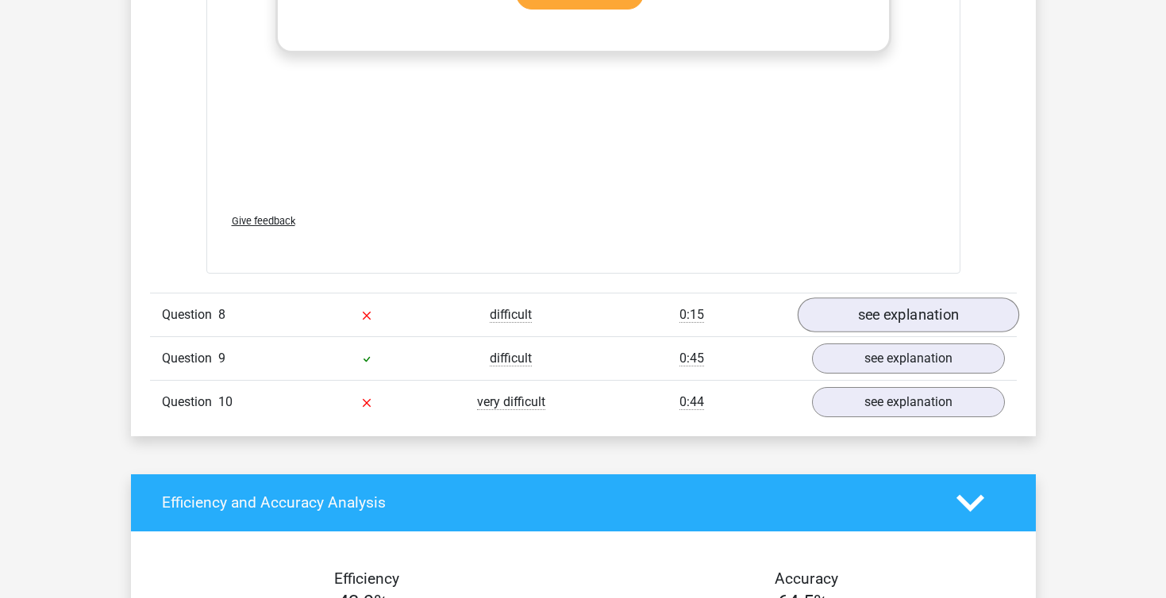
click at [875, 298] on link "see explanation" at bounding box center [907, 315] width 221 height 35
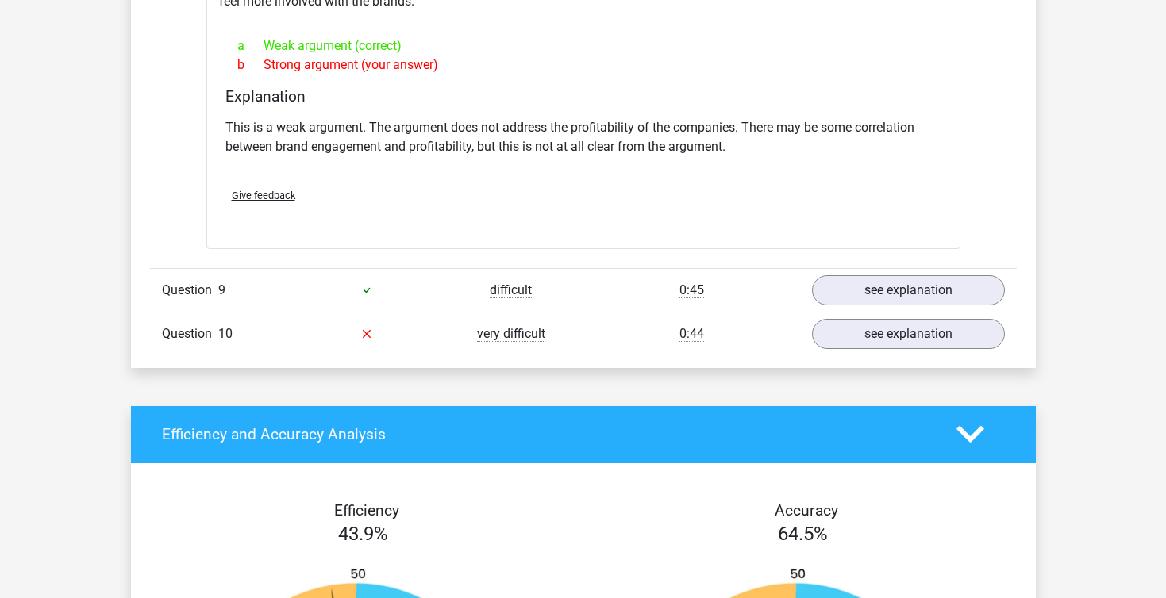
scroll to position [6218, 0]
click at [918, 317] on link "see explanation" at bounding box center [907, 334] width 221 height 35
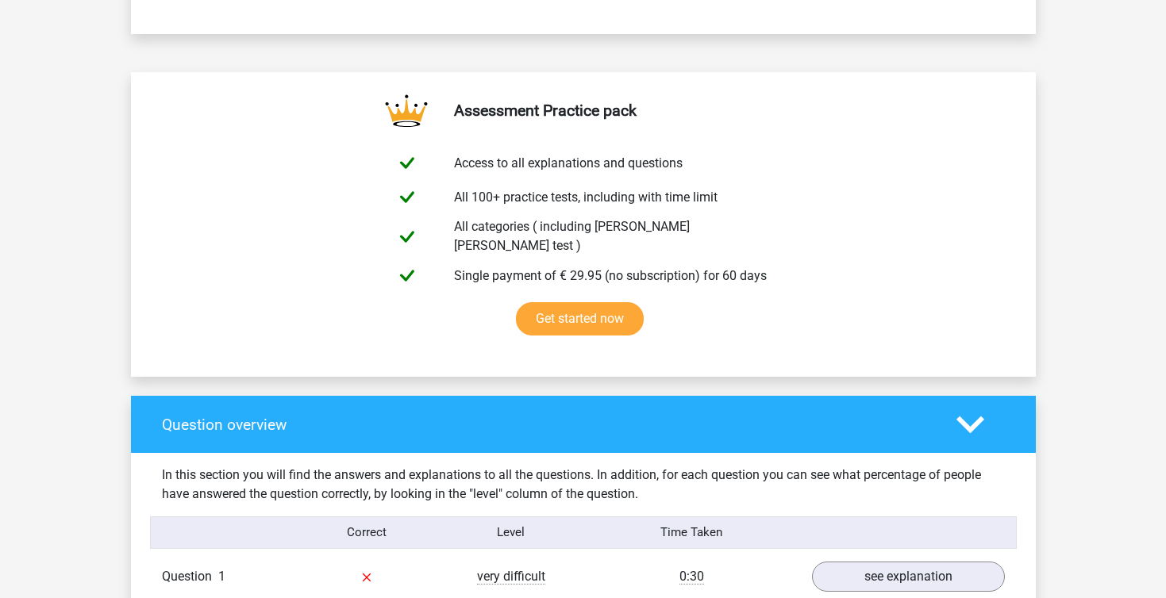
scroll to position [798, 0]
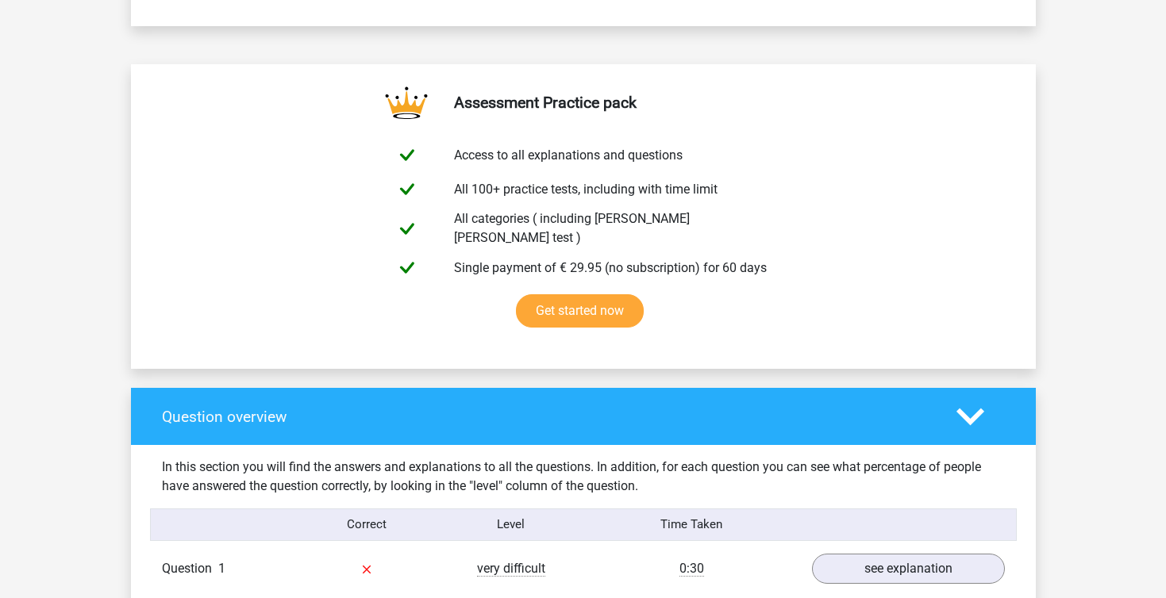
click at [530, 408] on h4 "Question overview" at bounding box center [547, 417] width 771 height 18
click at [526, 421] on div "Question overview" at bounding box center [583, 416] width 905 height 57
click at [973, 408] on polygon at bounding box center [970, 416] width 28 height 17
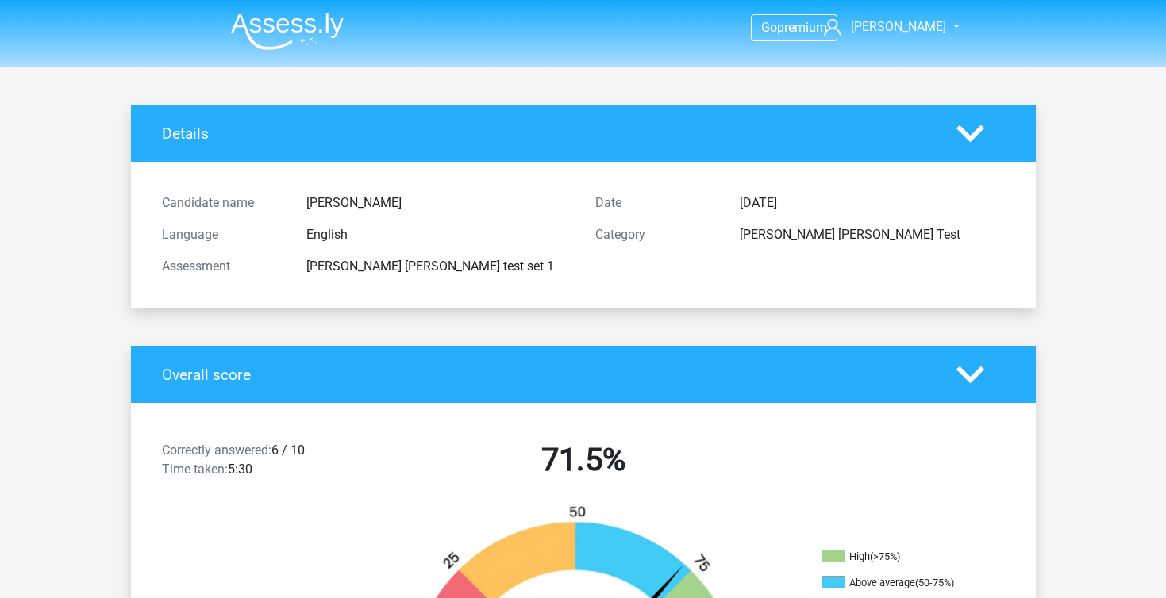
scroll to position [0, 0]
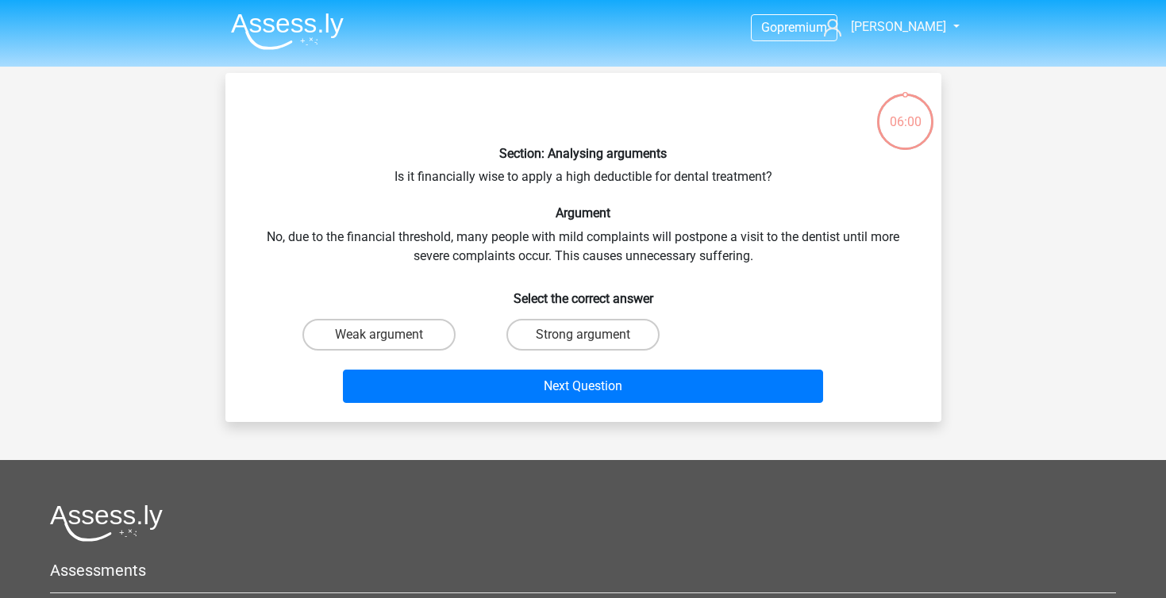
scroll to position [73, 0]
